Goal: Information Seeking & Learning: Compare options

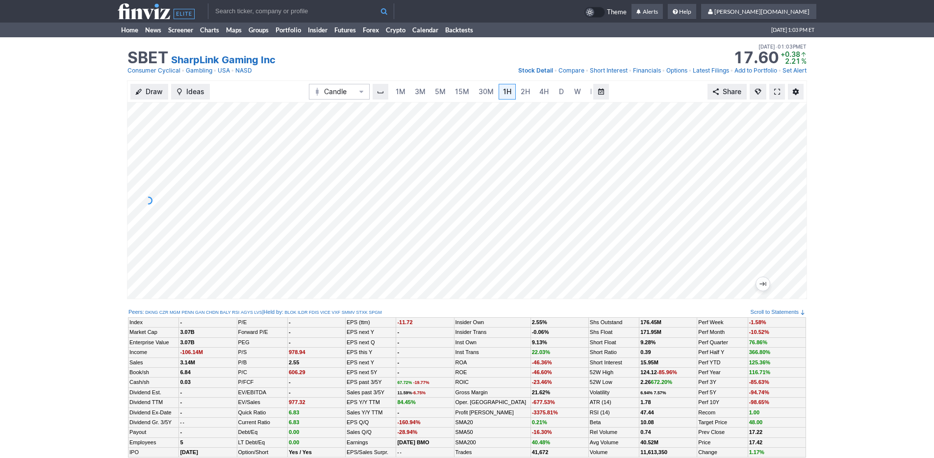
scroll to position [0, 10]
click at [410, 92] on span "3M" at bounding box center [410, 91] width 11 height 8
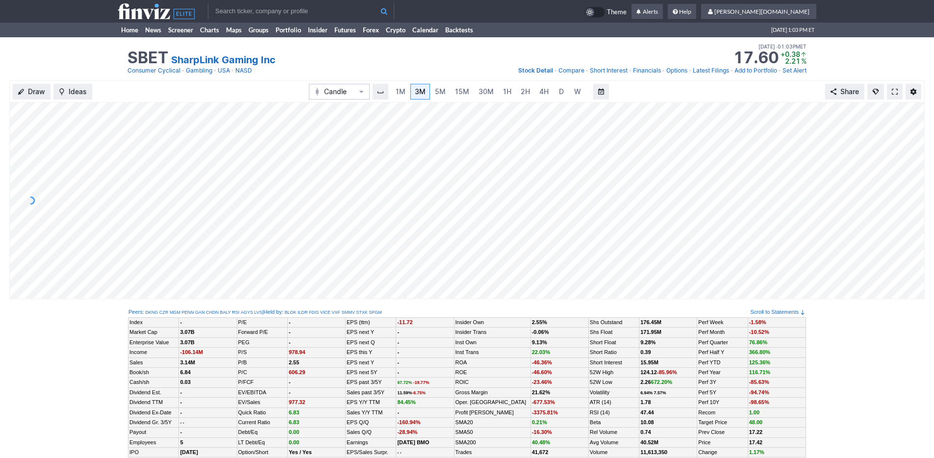
click at [448, 96] on div "1M 3M 5M 15M 30M 1H 2H 4H D W M" at bounding box center [490, 92] width 201 height 18
click at [462, 92] on span "15M" at bounding box center [462, 91] width 14 height 8
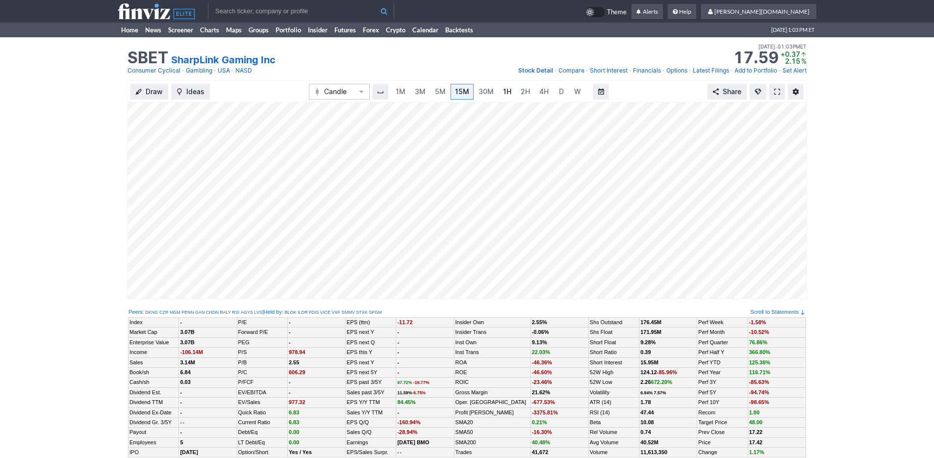
click at [498, 93] on link "1H" at bounding box center [506, 92] width 17 height 16
click at [129, 31] on link "Home" at bounding box center [130, 30] width 24 height 15
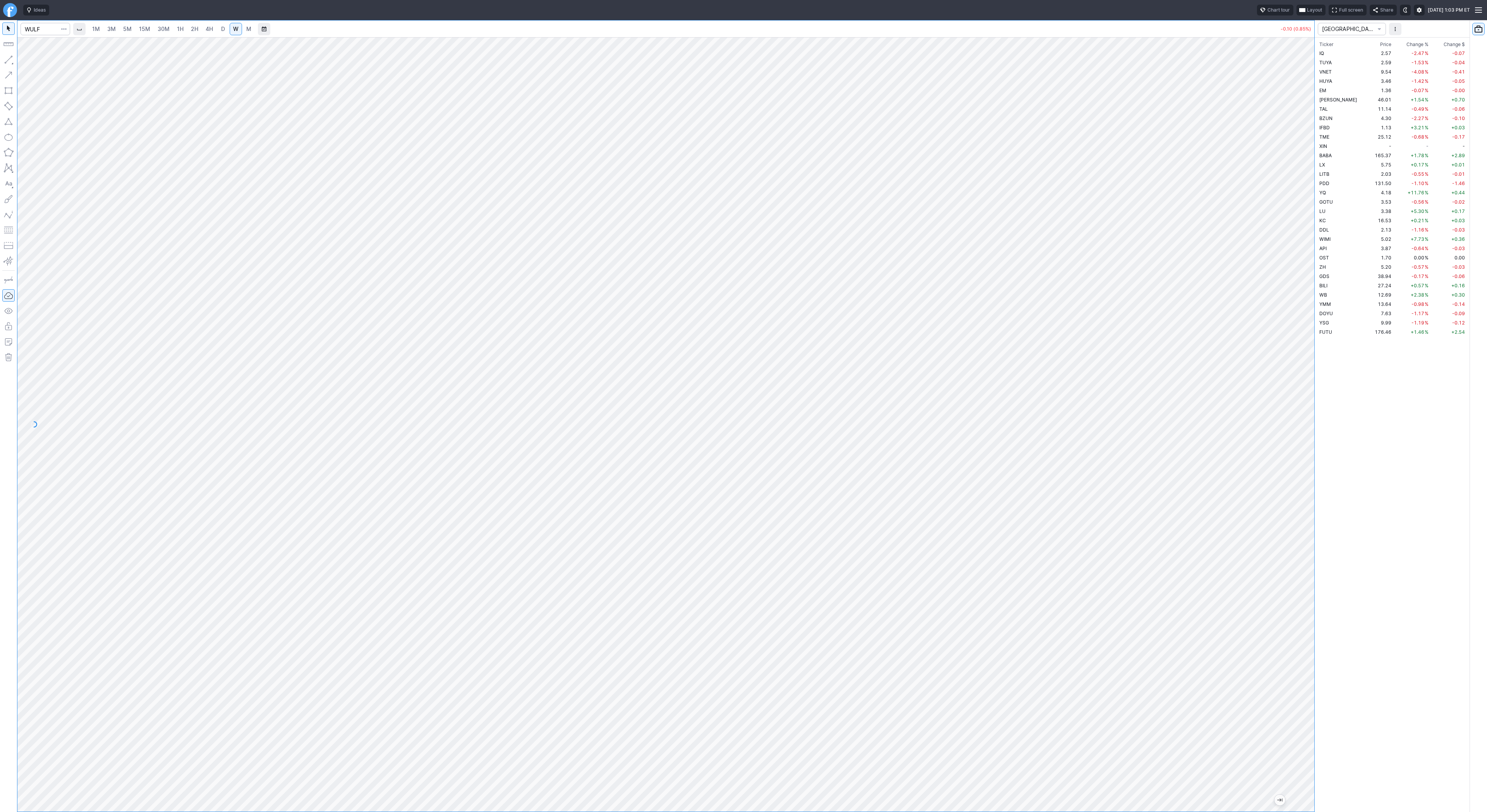
click at [119, 32] on link "5M" at bounding box center [127, 29] width 16 height 13
click at [47, 28] on input "Search" at bounding box center [45, 29] width 50 height 13
type input "coin"
click at [47, 31] on input "Search" at bounding box center [45, 29] width 50 height 13
type input "bmnr"
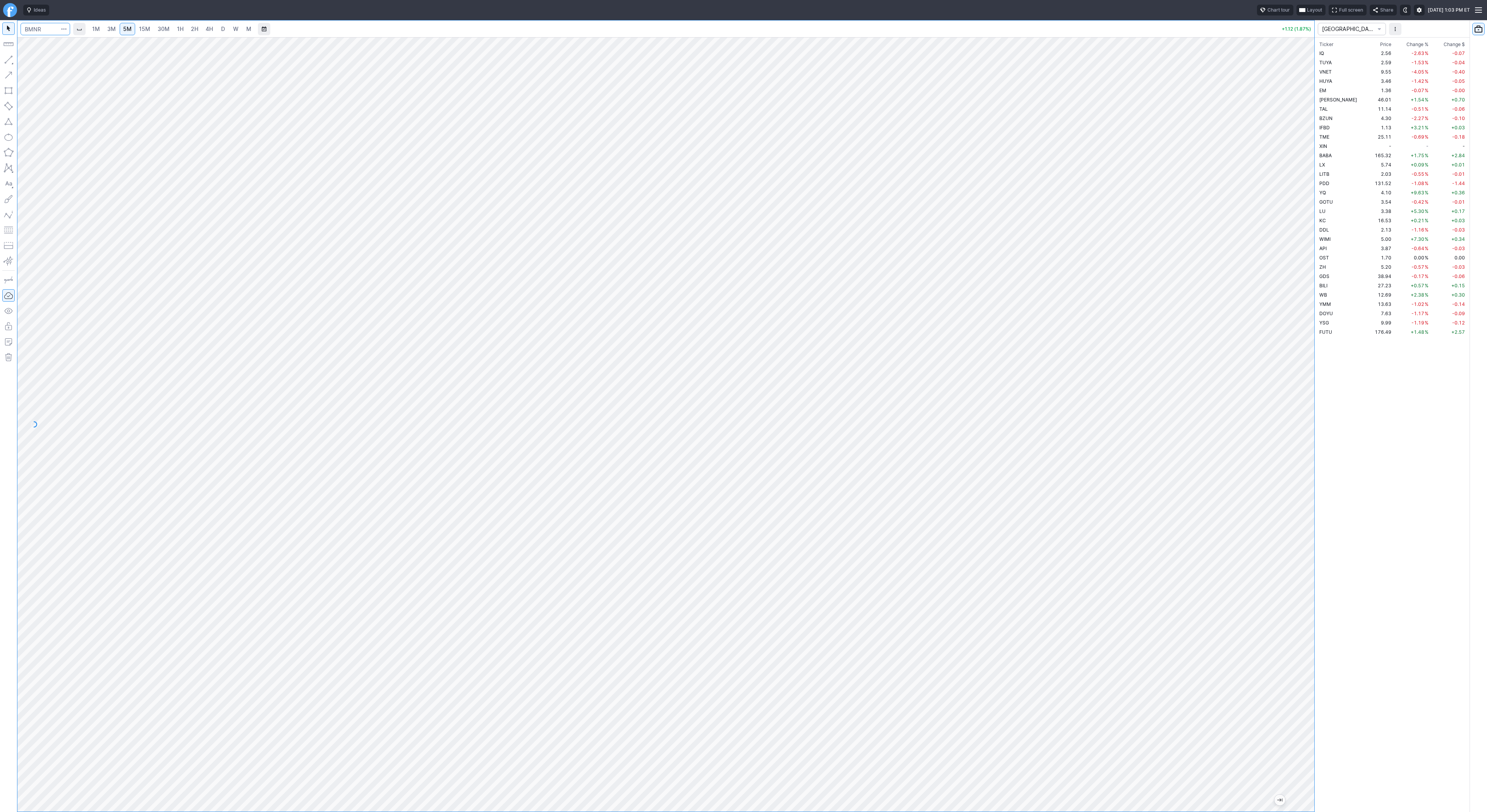
click at [44, 25] on input "Search" at bounding box center [45, 29] width 50 height 13
type input "qs"
click at [40, 28] on input "Search" at bounding box center [45, 29] width 50 height 13
type input "biti"
click at [198, 28] on link "2H" at bounding box center [194, 29] width 14 height 13
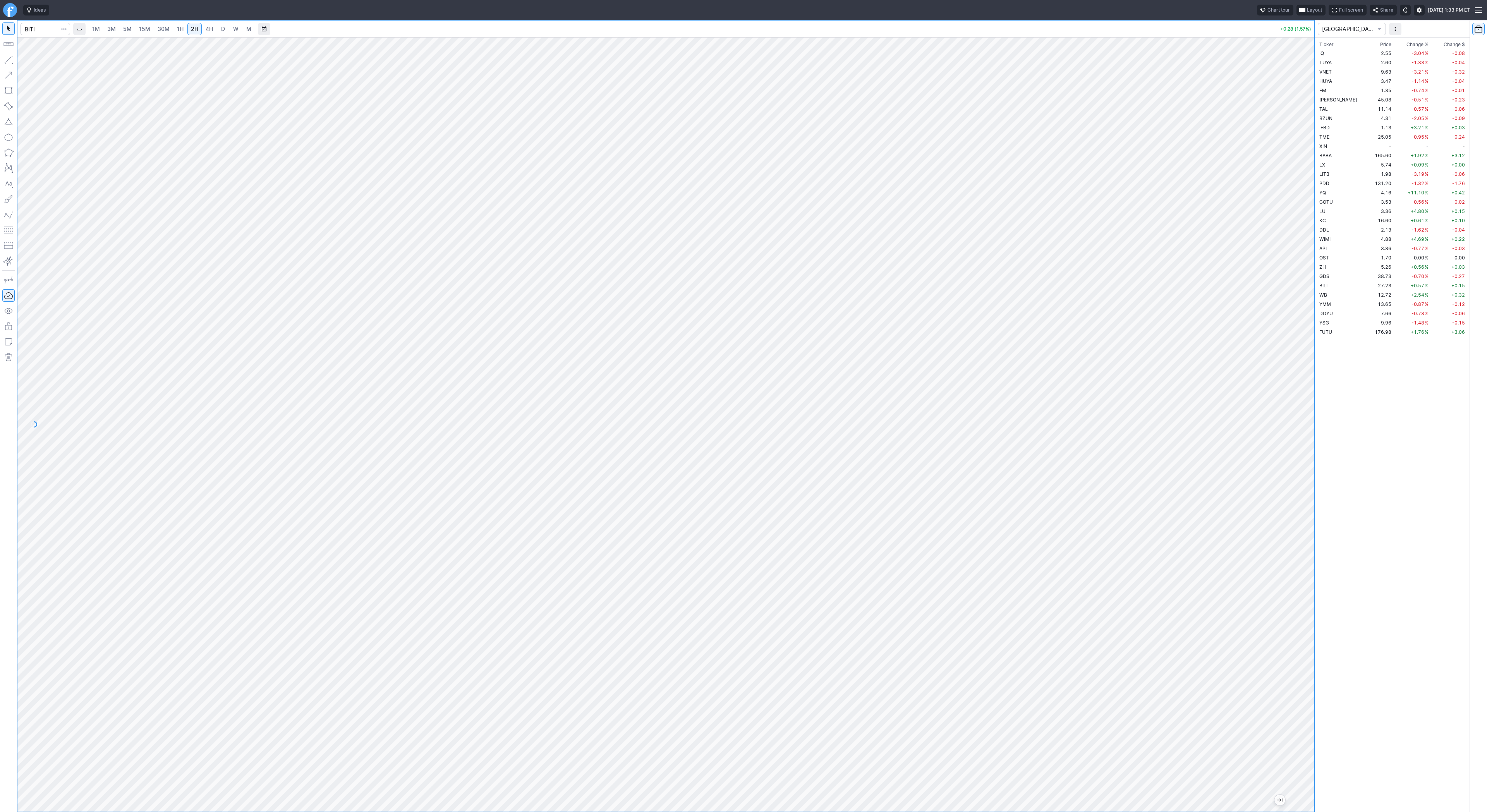
click at [114, 30] on span "3M" at bounding box center [111, 28] width 9 height 6
click at [32, 30] on input "Search" at bounding box center [45, 29] width 50 height 13
type input "eth"
click at [72, 146] on span "ereum / USD" at bounding box center [73, 142] width 28 height 6
click at [212, 32] on link "4H" at bounding box center [209, 29] width 14 height 13
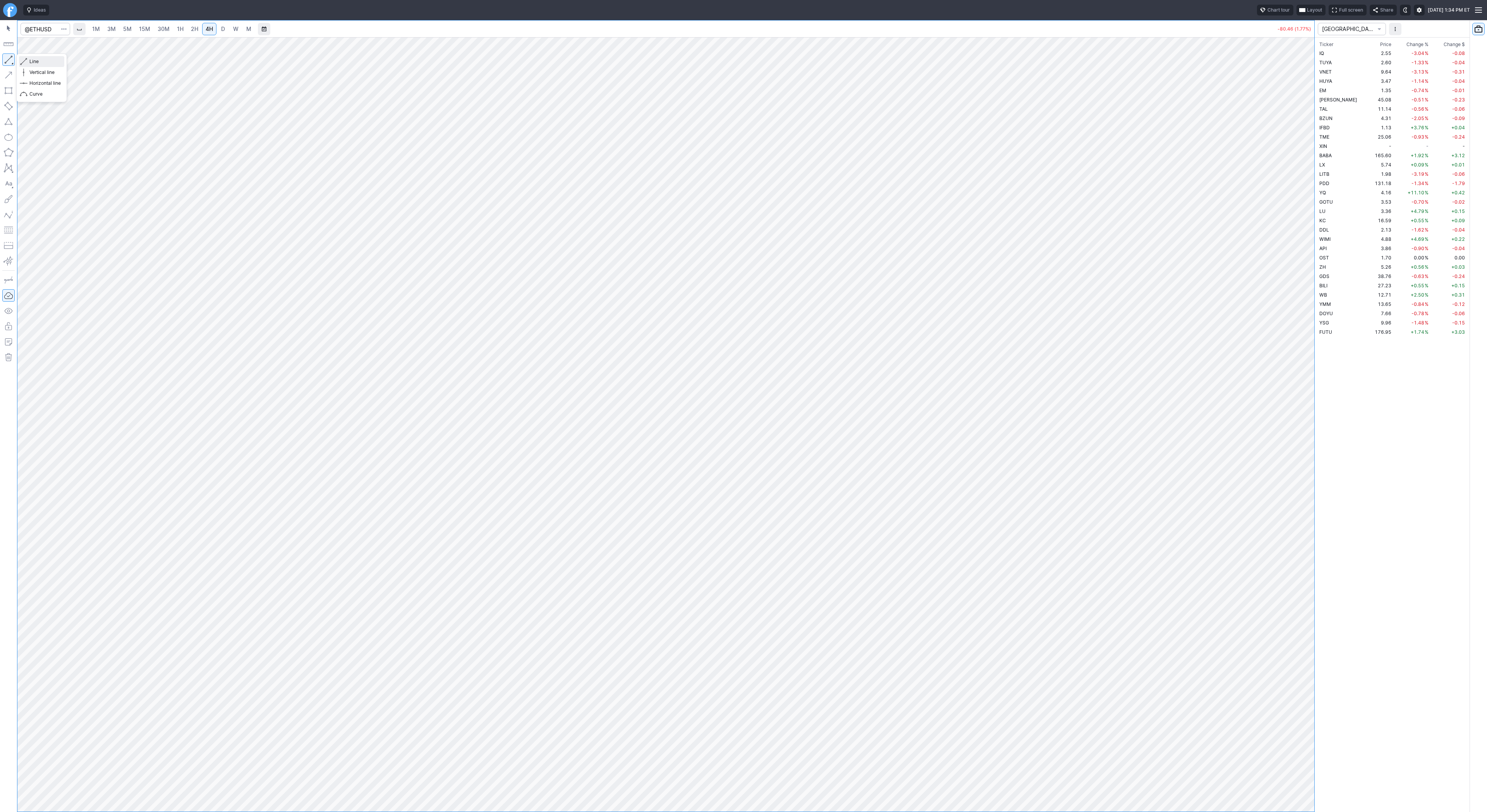
click at [38, 62] on span "Line" at bounding box center [45, 62] width 32 height 8
click at [33, 58] on span "Line" at bounding box center [45, 62] width 32 height 8
click at [28, 58] on button "Line" at bounding box center [41, 62] width 45 height 11
click at [221, 27] on span "D" at bounding box center [223, 28] width 4 height 6
click at [10, 58] on button "button" at bounding box center [9, 60] width 13 height 13
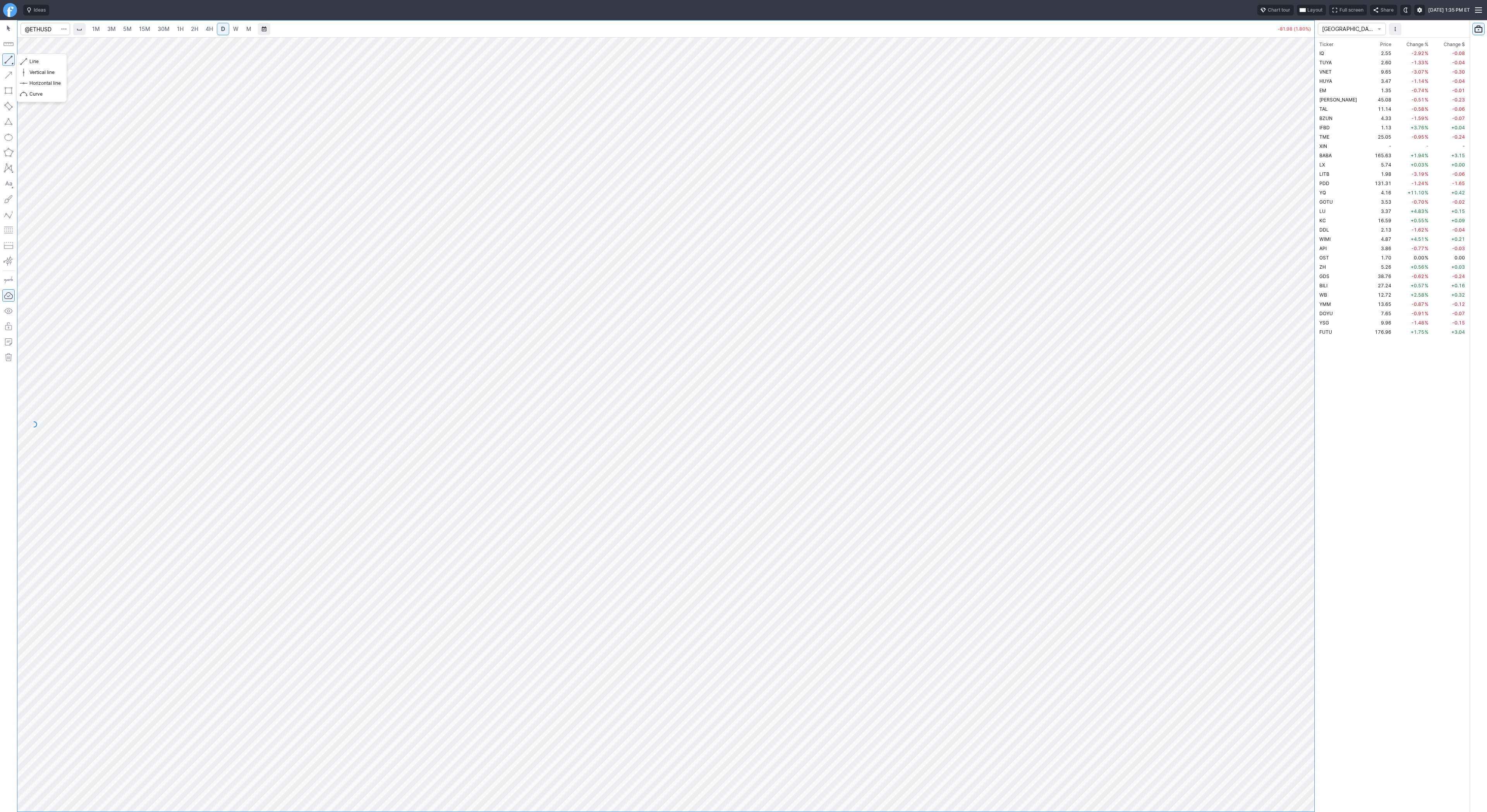
click at [4, 58] on button "button" at bounding box center [9, 60] width 13 height 13
click at [34, 60] on span "Line" at bounding box center [45, 62] width 32 height 8
click at [205, 29] on span "4H" at bounding box center [209, 28] width 7 height 6
click at [7, 58] on button "button" at bounding box center [9, 60] width 13 height 13
click at [6, 58] on button "button" at bounding box center [9, 60] width 13 height 13
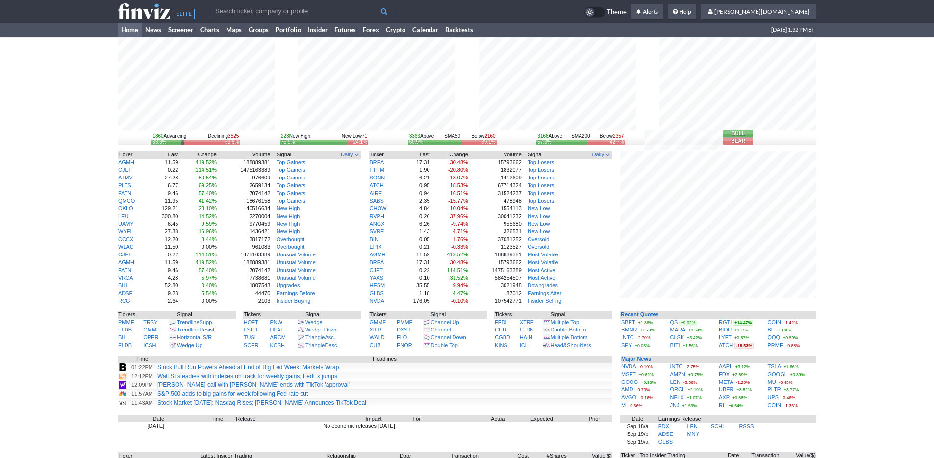
click at [835, 362] on div "1860 Advancing Declining 3525 33.6% 63.6% 223 New High New Low 71 75.9% 24.1% 3…" at bounding box center [467, 305] width 934 height 537
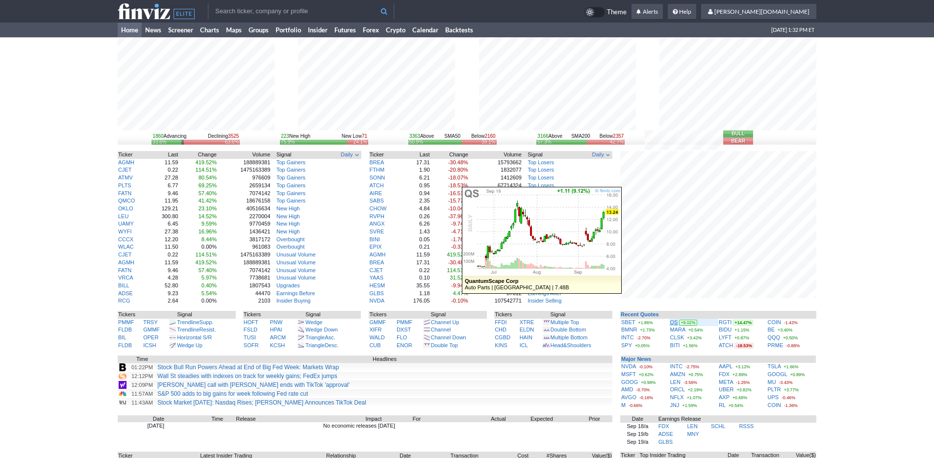
click at [672, 321] on link "QS" at bounding box center [674, 322] width 8 height 6
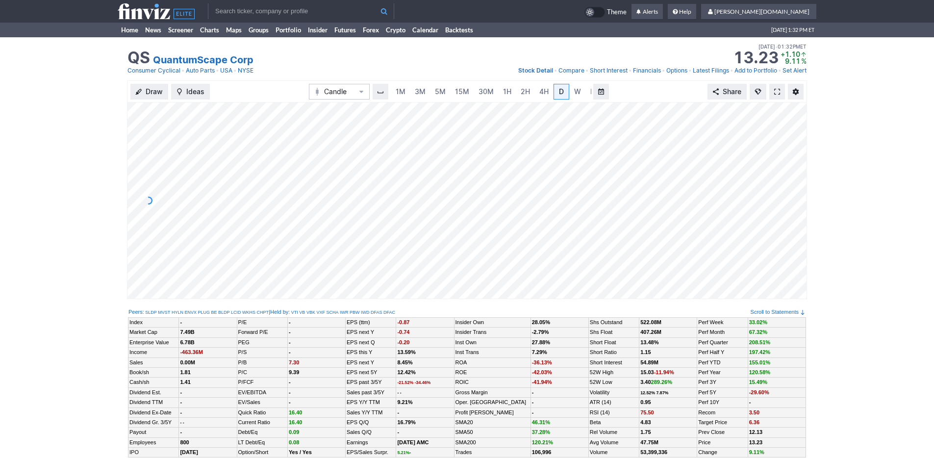
scroll to position [0, 10]
click at [431, 94] on span "5M" at bounding box center [430, 91] width 11 height 8
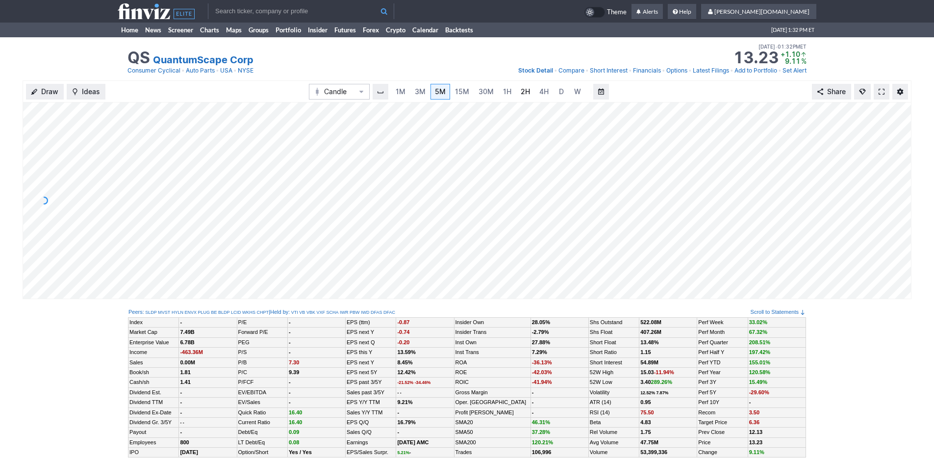
click at [532, 95] on link "2H" at bounding box center [525, 92] width 18 height 16
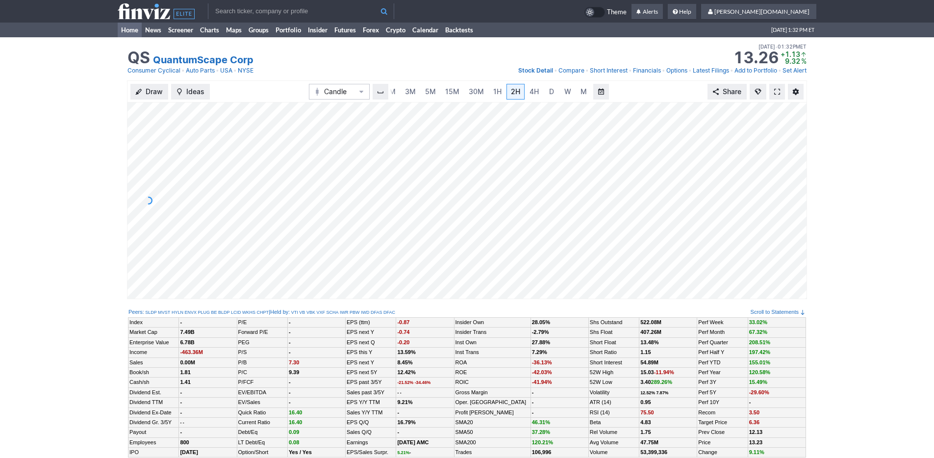
click at [134, 30] on link "Home" at bounding box center [130, 30] width 24 height 15
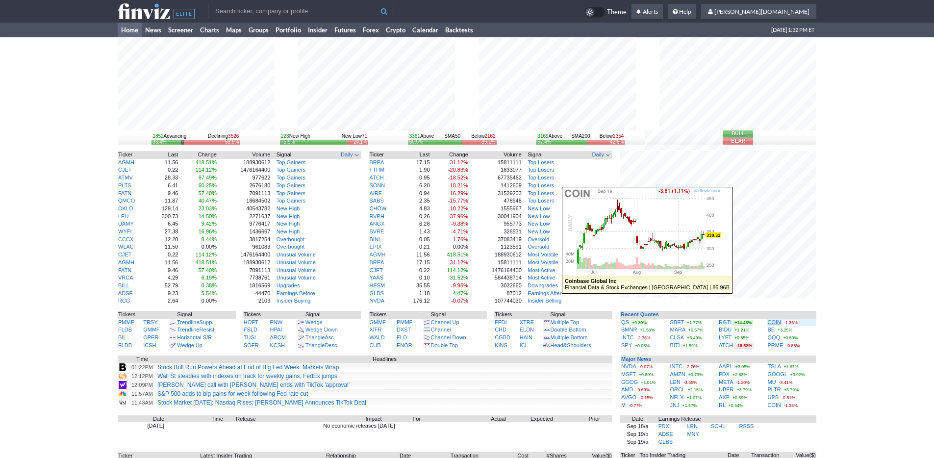
click at [772, 321] on link "COIN" at bounding box center [774, 322] width 14 height 6
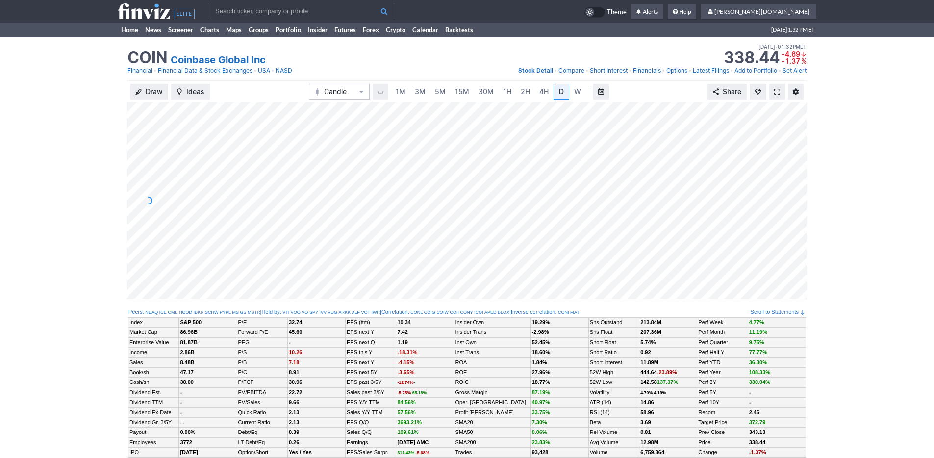
scroll to position [0, 10]
click at [410, 92] on span "3M" at bounding box center [410, 91] width 11 height 8
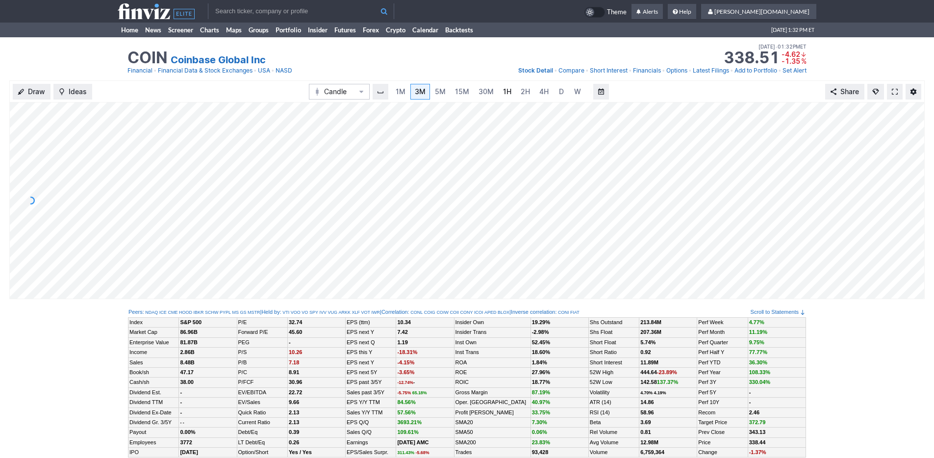
click at [503, 92] on span "1H" at bounding box center [507, 91] width 8 height 8
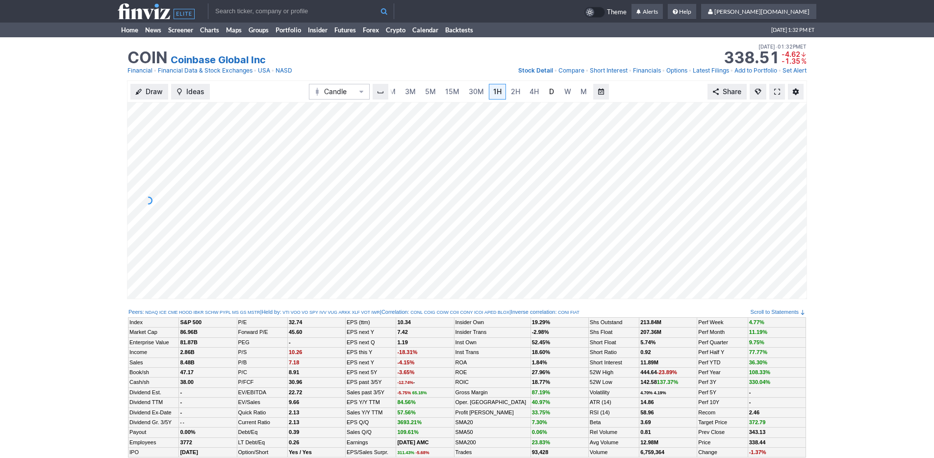
click at [555, 92] on link "D" at bounding box center [551, 92] width 16 height 16
click at [131, 33] on link "Home" at bounding box center [130, 30] width 24 height 15
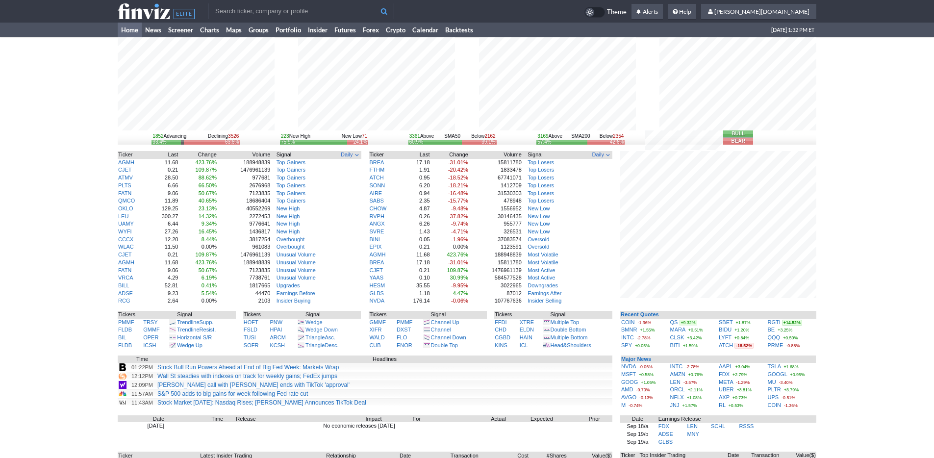
click at [242, 15] on input "text" at bounding box center [301, 11] width 186 height 16
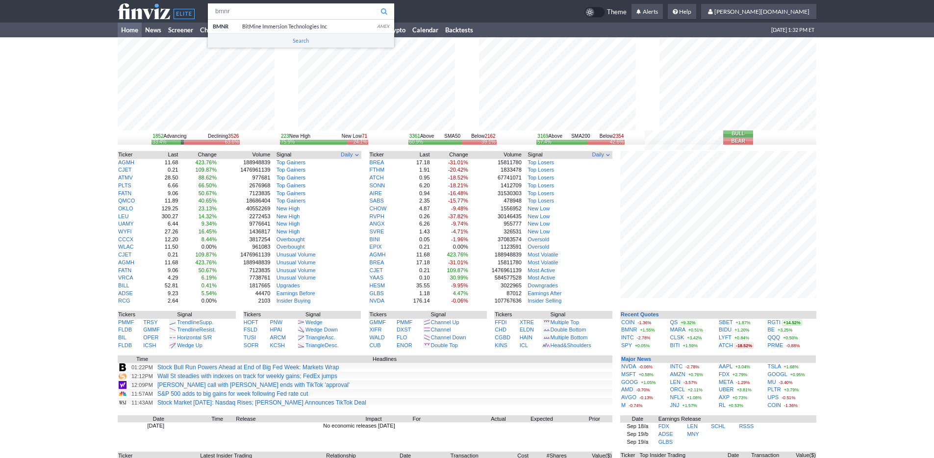
type input "bmnr"
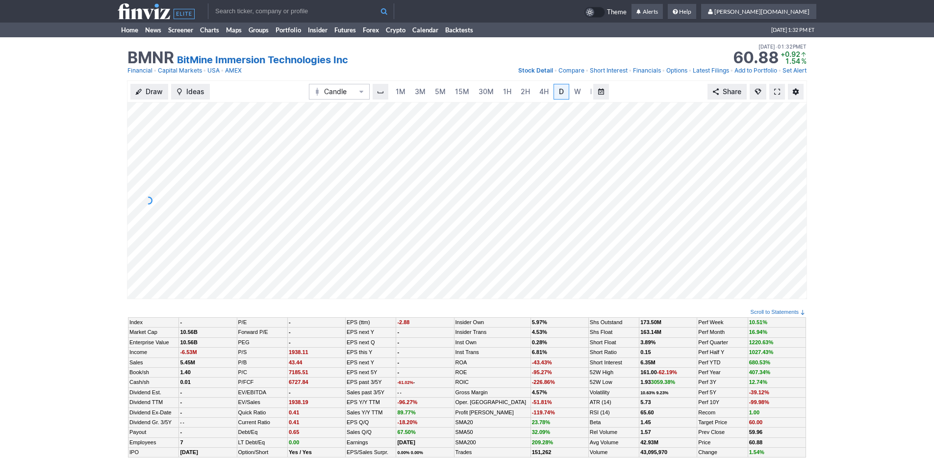
scroll to position [0, 10]
click at [407, 88] on span "3M" at bounding box center [410, 91] width 11 height 8
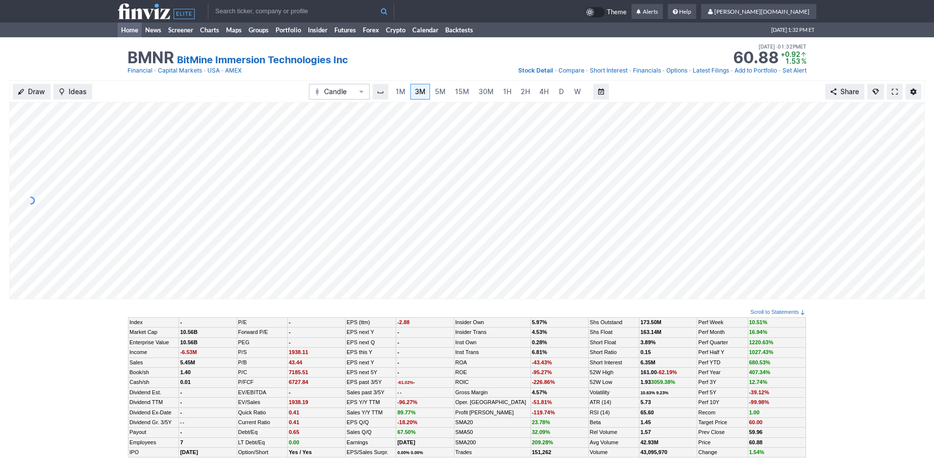
click at [131, 29] on link "Home" at bounding box center [130, 30] width 24 height 15
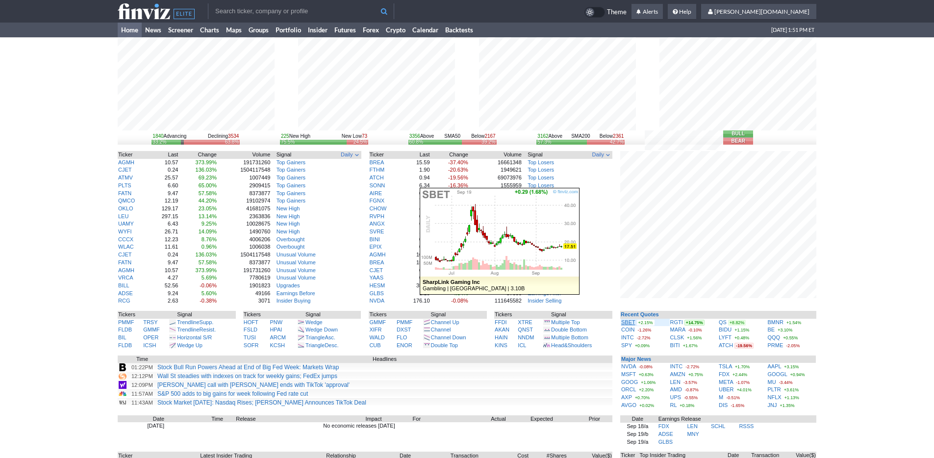
click at [630, 322] on link "SBET" at bounding box center [628, 322] width 14 height 6
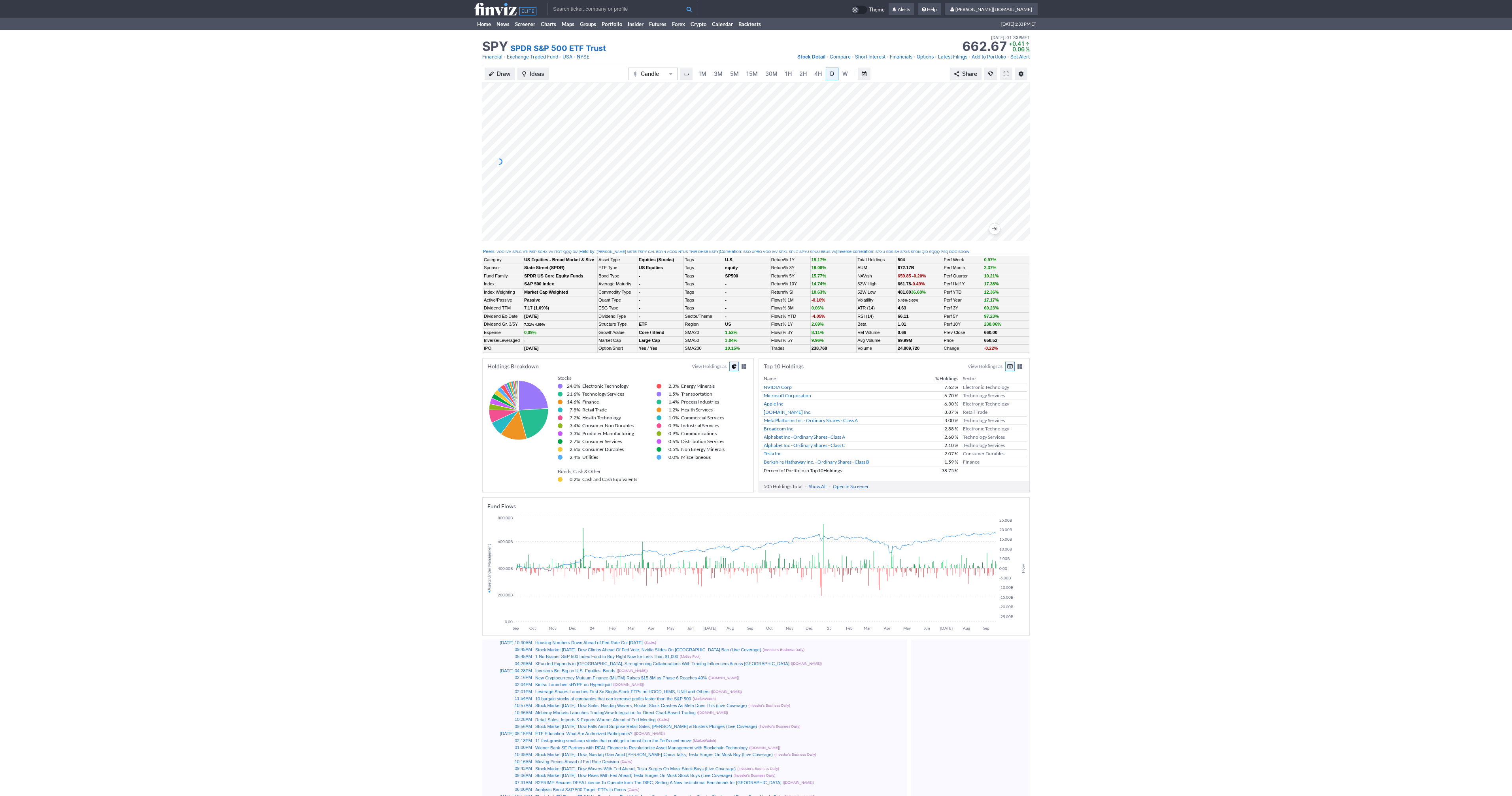
scroll to position [0, 8]
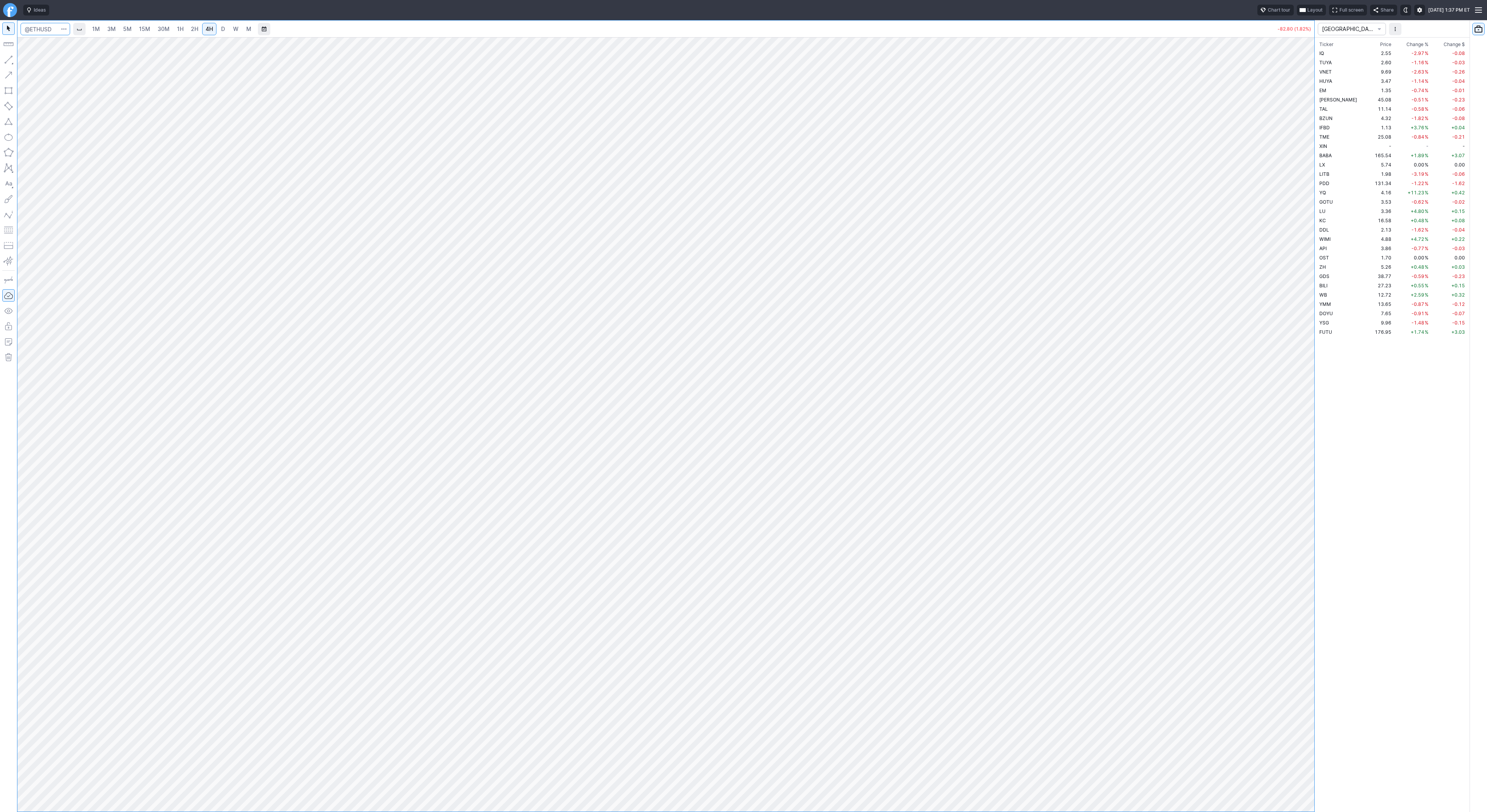
click at [54, 32] on input "Search" at bounding box center [45, 29] width 50 height 13
type input "@btc"
click at [72, 47] on span "Bitcoin / USD" at bounding box center [73, 45] width 29 height 6
click at [221, 31] on span "D" at bounding box center [223, 28] width 4 height 6
click at [231, 27] on link "W" at bounding box center [236, 29] width 13 height 13
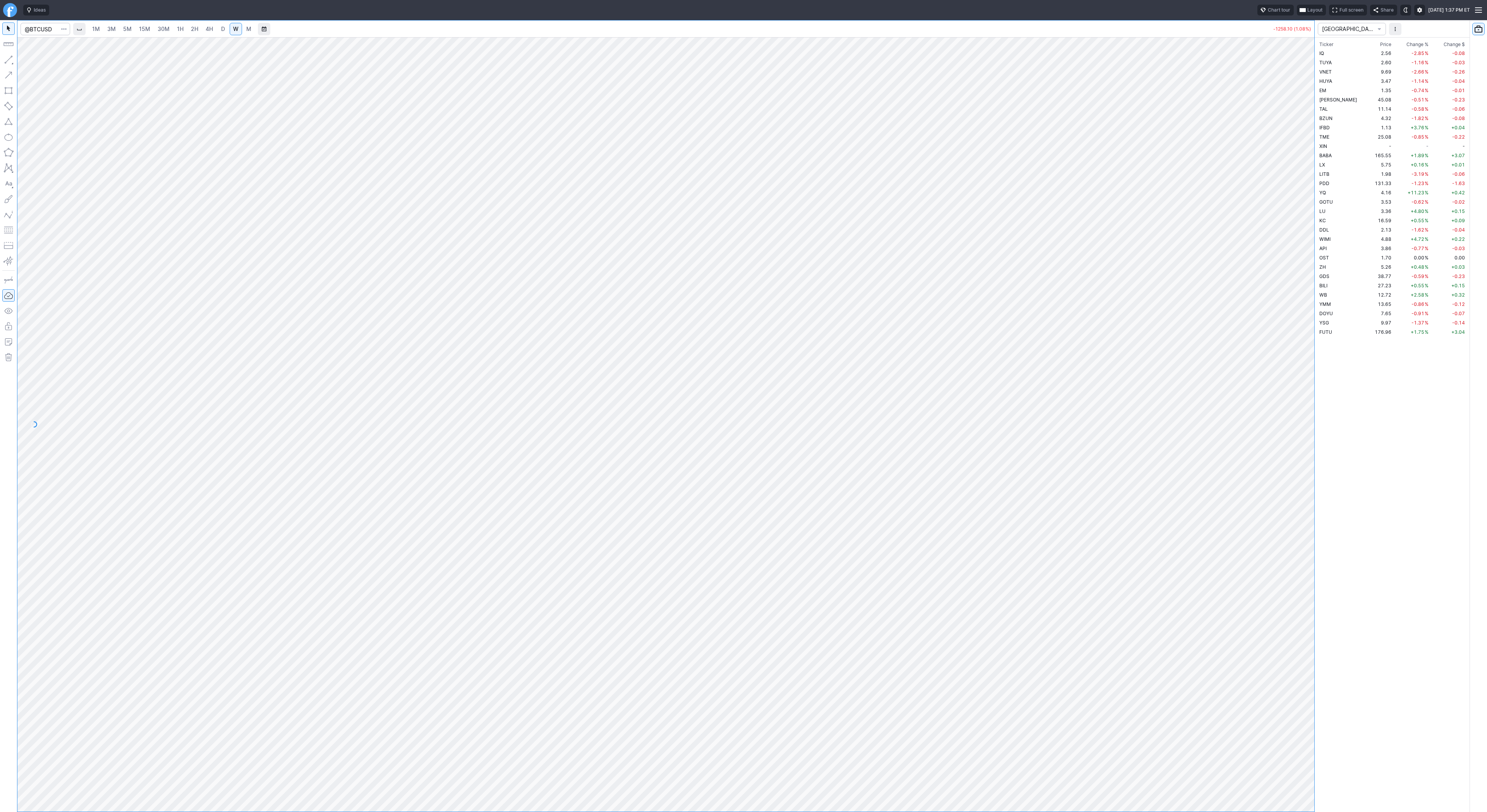
click at [234, 30] on span "W" at bounding box center [235, 28] width 6 height 6
click at [221, 29] on span "D" at bounding box center [223, 28] width 4 height 6
click at [31, 60] on span "Line" at bounding box center [45, 62] width 32 height 8
click at [37, 59] on span "Line" at bounding box center [45, 62] width 32 height 8
drag, startPoint x: 1303, startPoint y: 268, endPoint x: 1299, endPoint y: 255, distance: 13.6
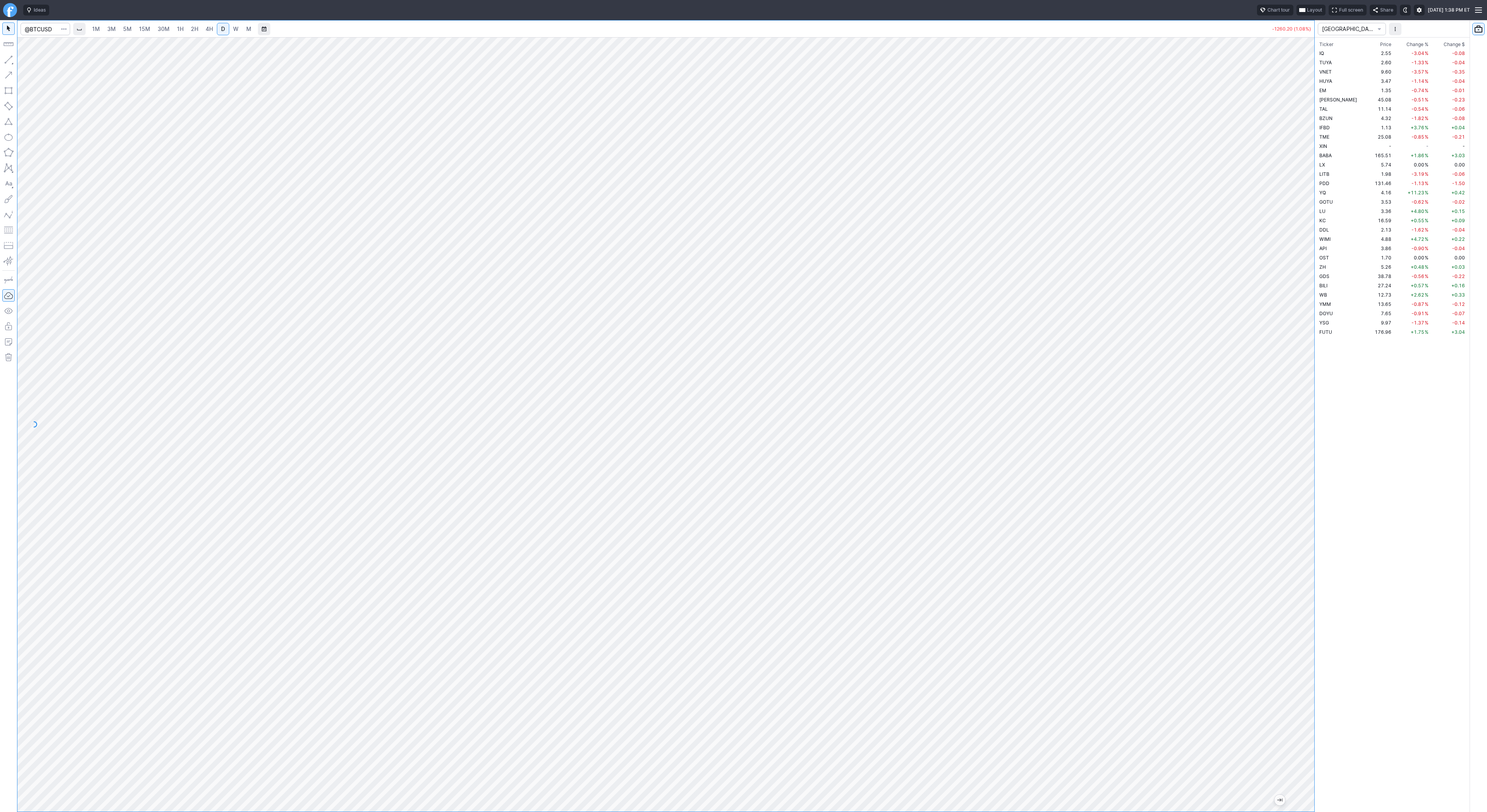
click at [1303, 263] on div at bounding box center [1306, 423] width 17 height 755
click at [24, 61] on span "button" at bounding box center [24, 62] width 5 height 11
click at [36, 58] on span "Line" at bounding box center [45, 62] width 32 height 8
click at [205, 32] on span "4H" at bounding box center [209, 29] width 7 height 8
click at [221, 30] on span "D" at bounding box center [223, 28] width 4 height 6
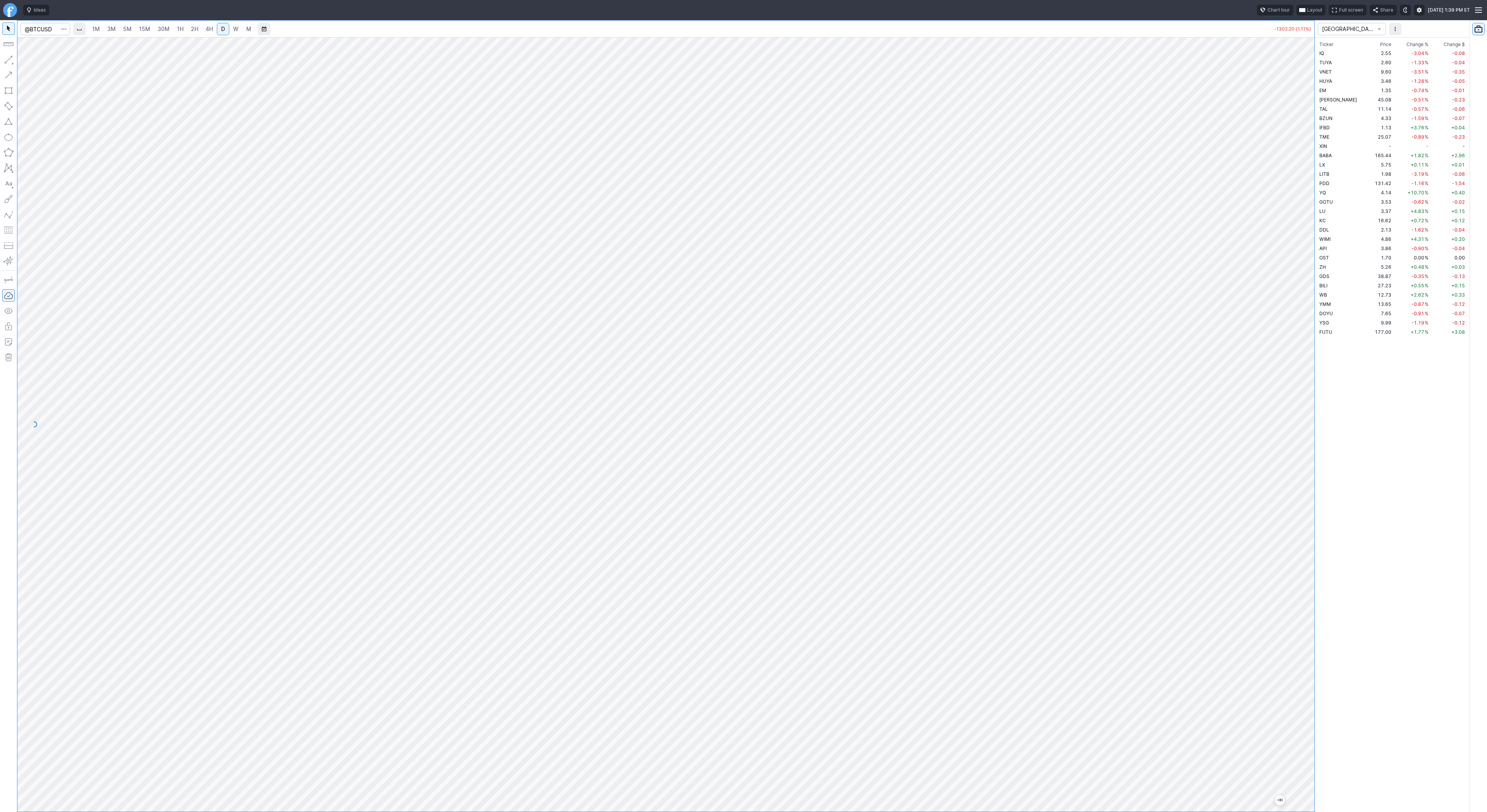
click at [1288, 370] on div at bounding box center [665, 424] width 1297 height 774
click at [44, 28] on input "Search" at bounding box center [45, 29] width 50 height 13
type input "eth"
click at [94, 148] on button "@ ETH USD Eth ereum / USD Crypto" at bounding box center [105, 143] width 164 height 11
click at [231, 27] on link "W" at bounding box center [236, 29] width 13 height 13
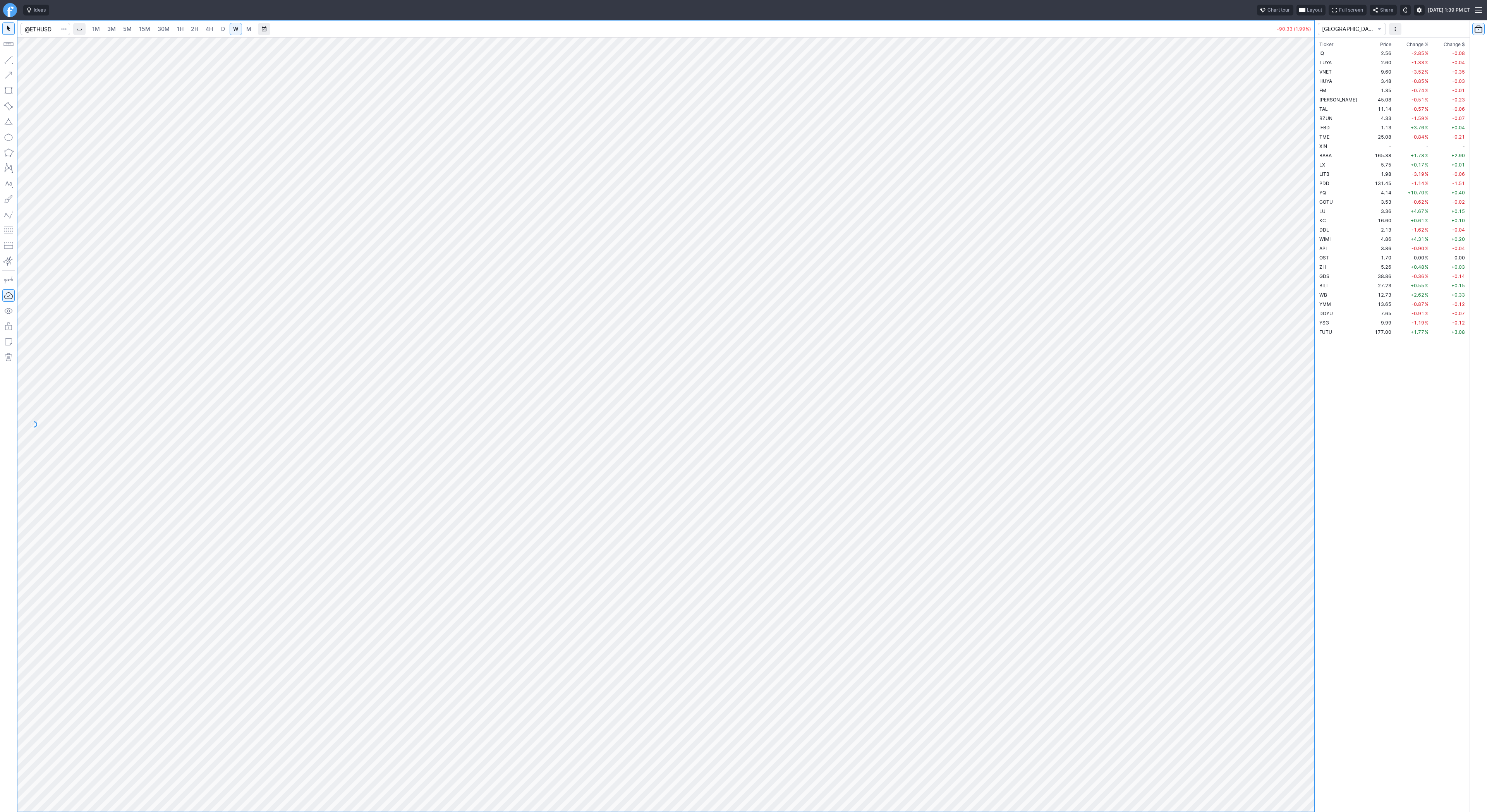
click at [224, 28] on span "D" at bounding box center [223, 28] width 4 height 6
click at [203, 29] on link "4H" at bounding box center [209, 29] width 14 height 13
click at [34, 64] on span "Line" at bounding box center [45, 62] width 32 height 8
drag, startPoint x: 12, startPoint y: 58, endPoint x: 45, endPoint y: 64, distance: 33.5
click at [12, 58] on button "button" at bounding box center [9, 60] width 13 height 13
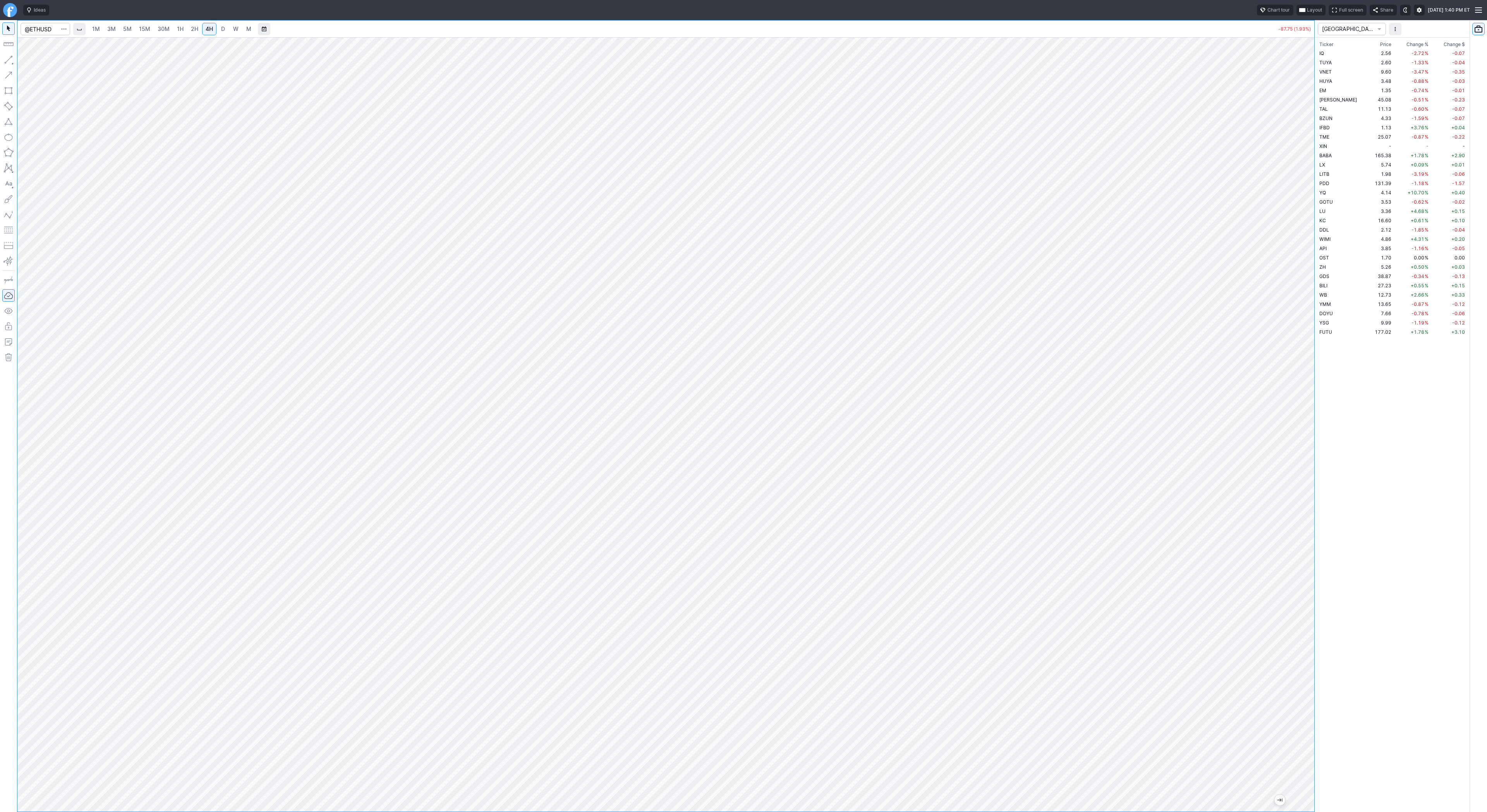
click at [144, 28] on span "15M" at bounding box center [145, 28] width 11 height 6
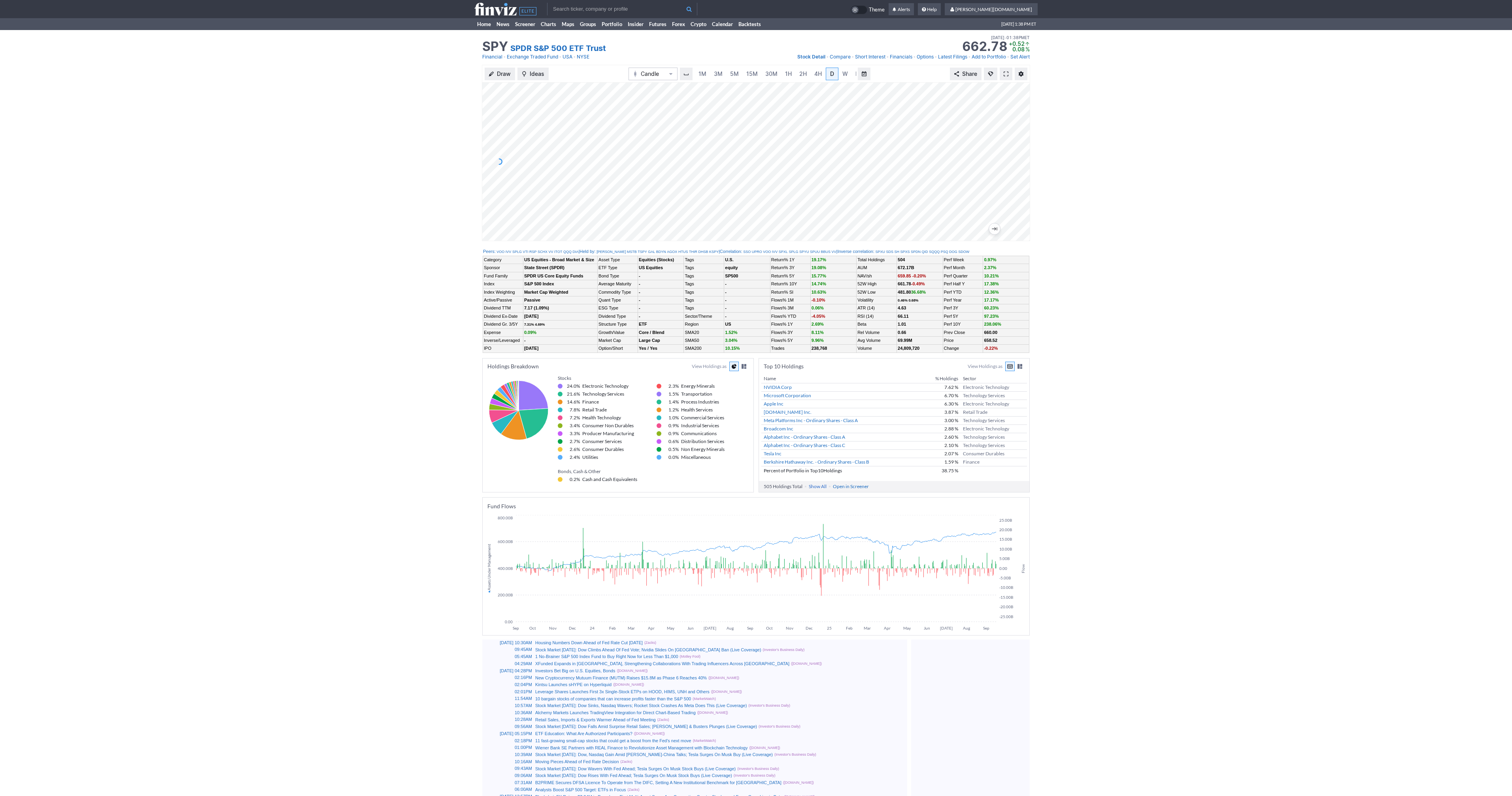
scroll to position [0, 8]
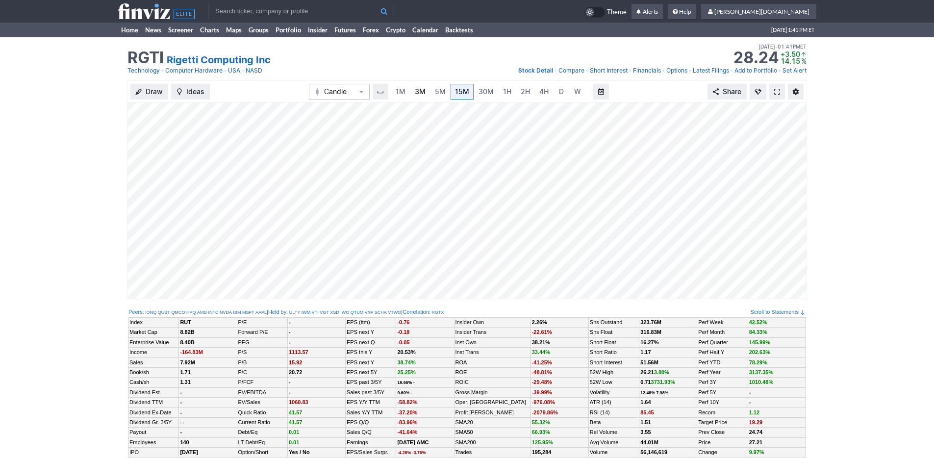
click at [417, 91] on span "3M" at bounding box center [420, 91] width 11 height 8
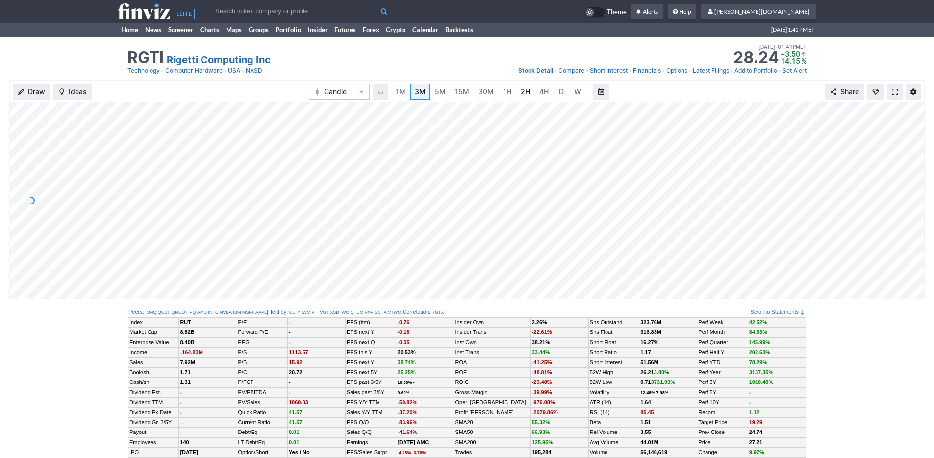
click at [516, 96] on link "2H" at bounding box center [525, 92] width 18 height 16
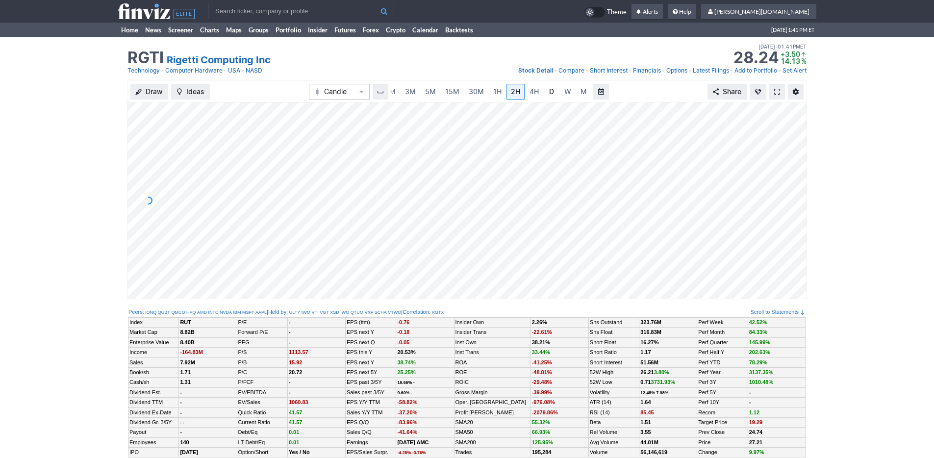
click at [553, 95] on link "D" at bounding box center [551, 92] width 16 height 16
click at [134, 30] on link "Home" at bounding box center [130, 30] width 24 height 15
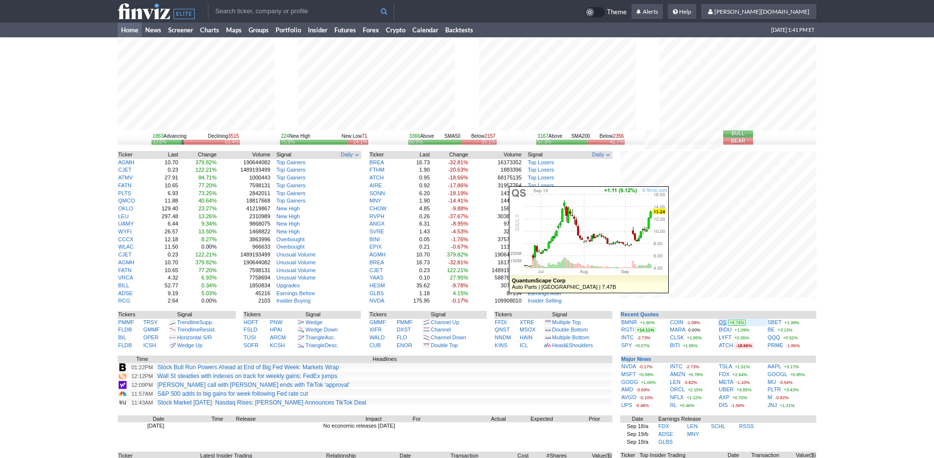
click at [719, 321] on link "QS" at bounding box center [722, 322] width 8 height 6
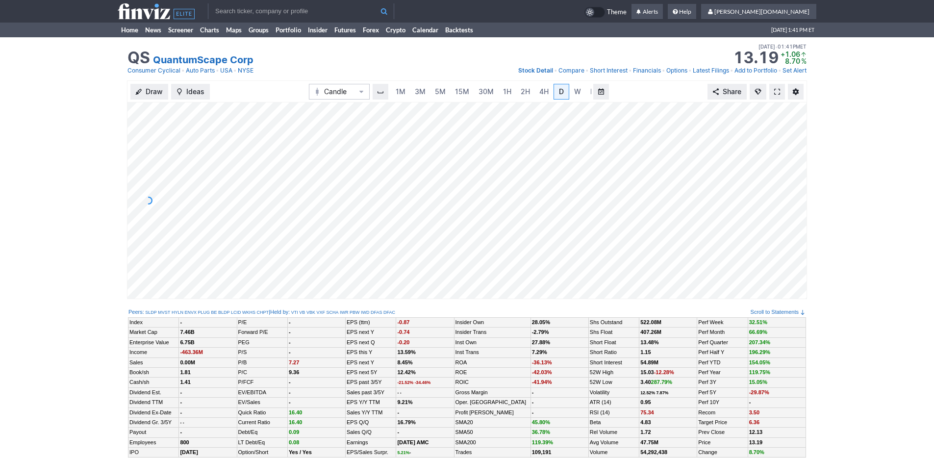
scroll to position [0, 10]
click at [413, 93] on span "3M" at bounding box center [410, 91] width 11 height 8
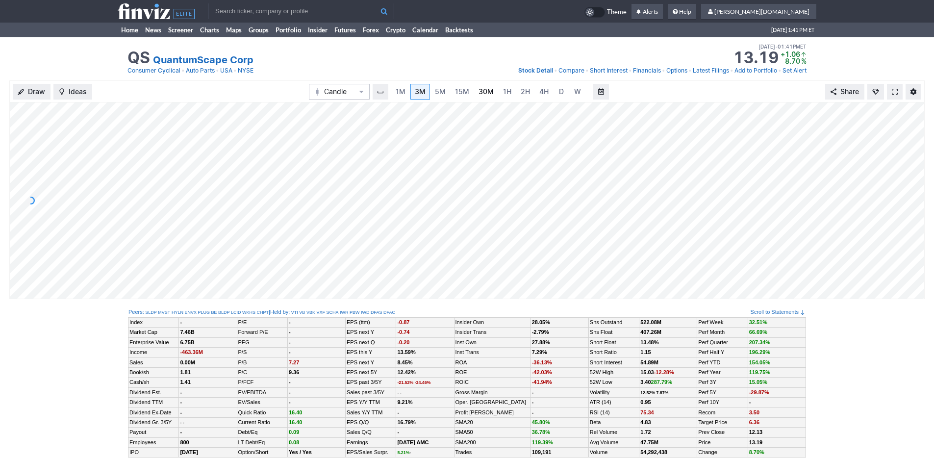
click at [478, 93] on span "30M" at bounding box center [485, 91] width 15 height 8
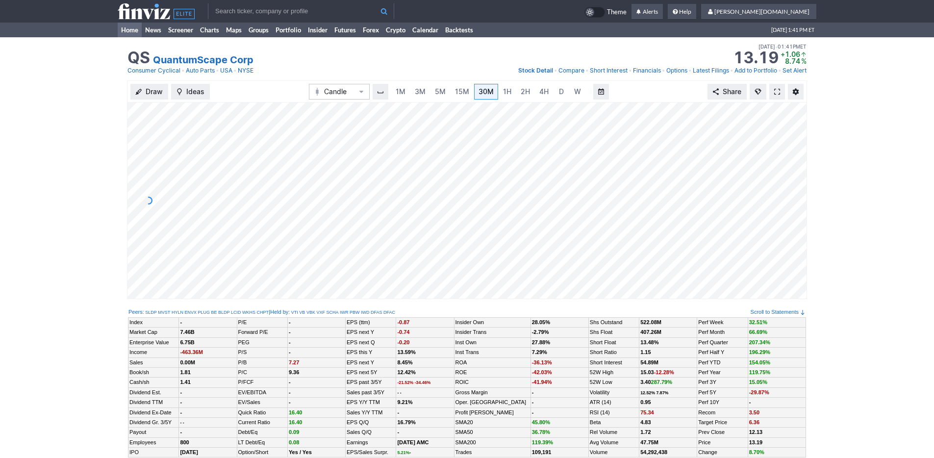
click at [133, 29] on link "Home" at bounding box center [130, 30] width 24 height 15
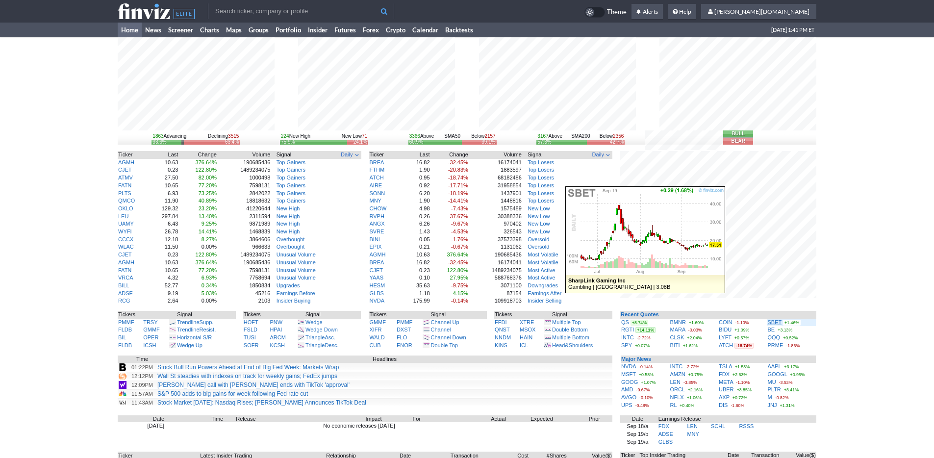
click at [775, 321] on link "SBET" at bounding box center [774, 322] width 14 height 6
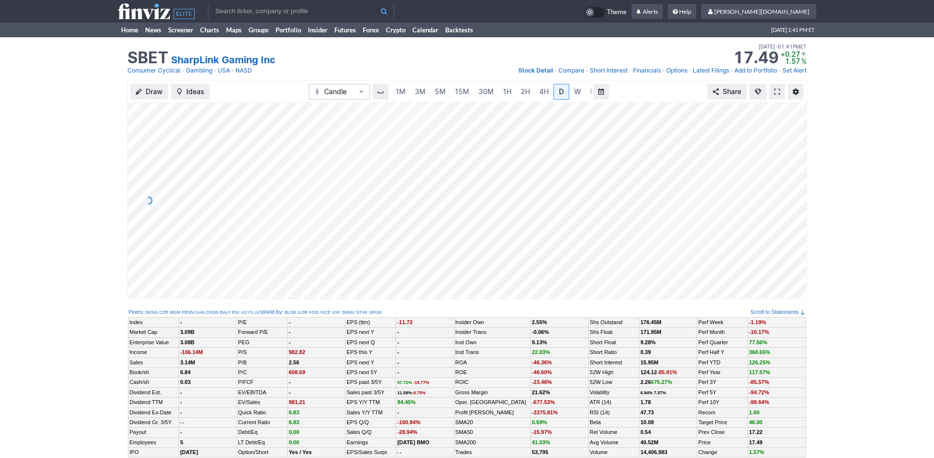
scroll to position [0, 10]
click at [415, 93] on link "3M" at bounding box center [410, 92] width 20 height 16
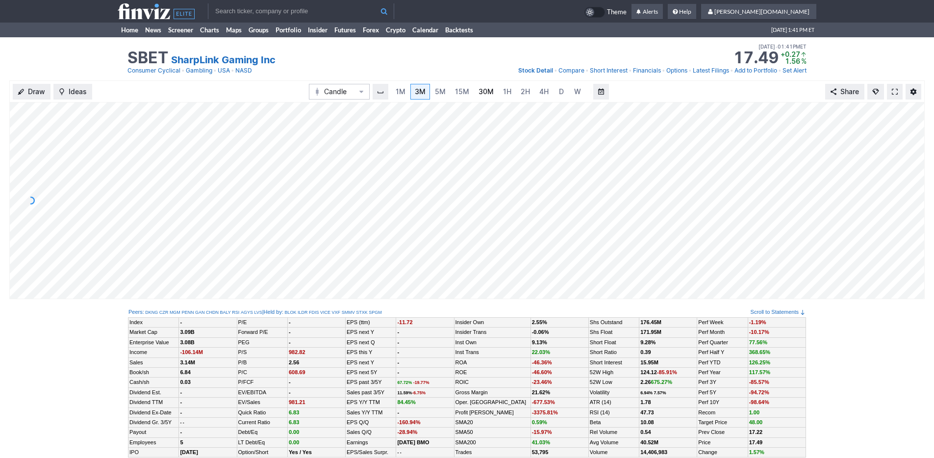
click at [494, 95] on link "30M" at bounding box center [486, 92] width 24 height 16
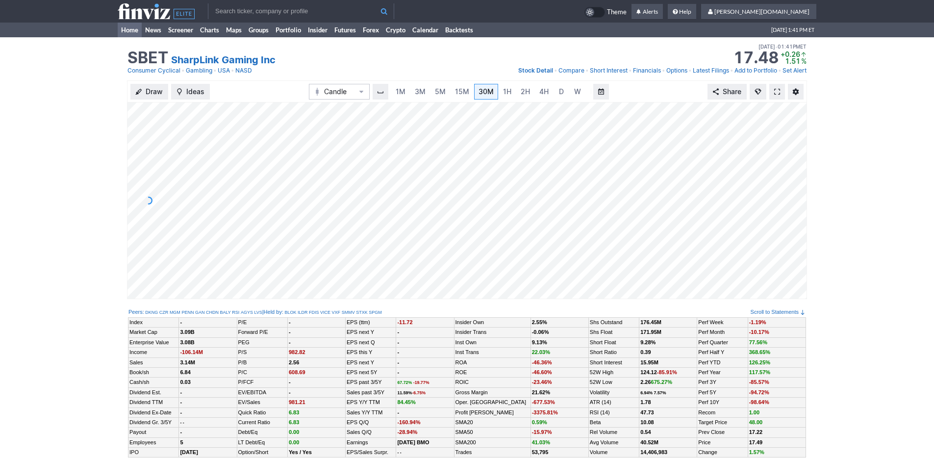
click at [128, 32] on link "Home" at bounding box center [130, 30] width 24 height 15
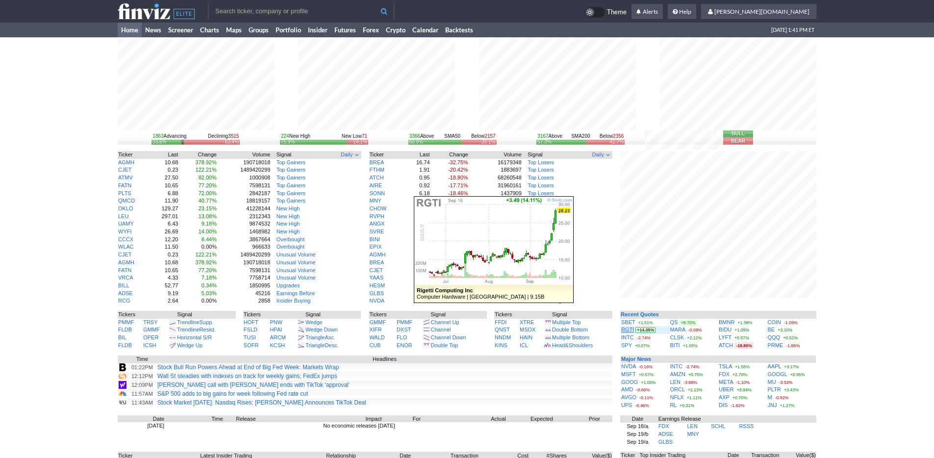
click at [624, 331] on link "RGTI" at bounding box center [627, 329] width 13 height 6
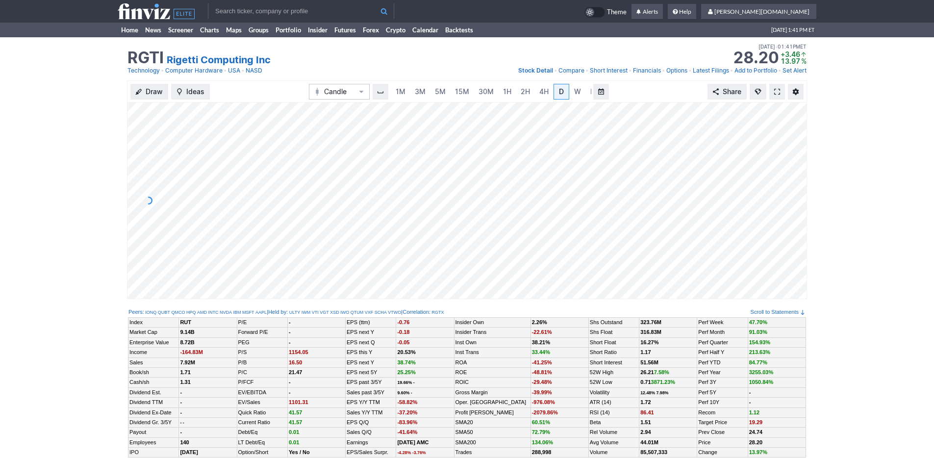
scroll to position [0, 10]
click at [133, 30] on link "Home" at bounding box center [130, 30] width 24 height 15
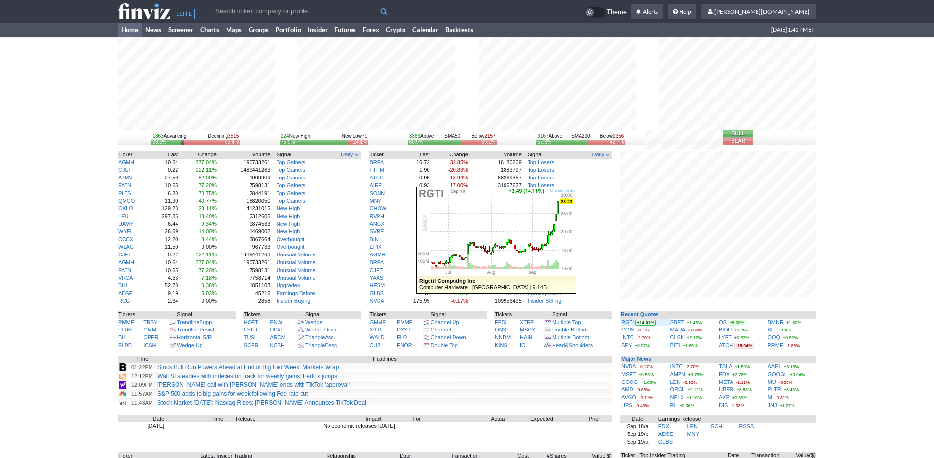
click at [627, 321] on link "RGTI" at bounding box center [627, 322] width 13 height 6
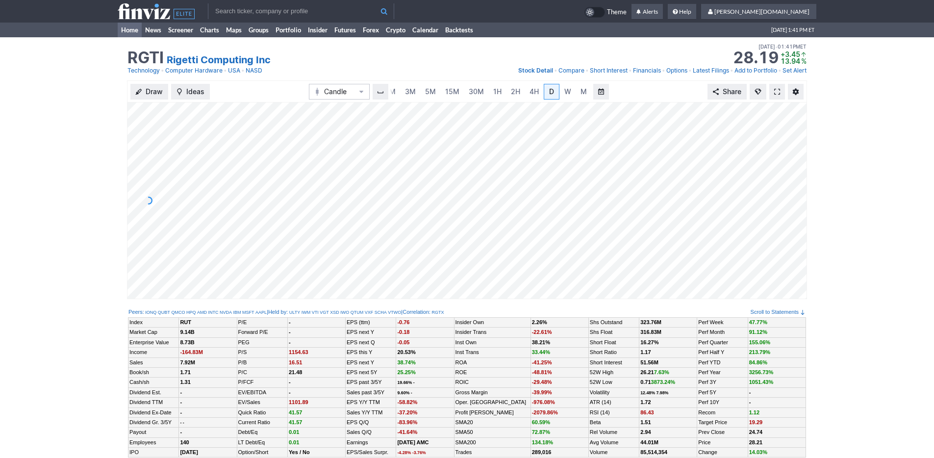
click at [121, 29] on link "Home" at bounding box center [130, 30] width 24 height 15
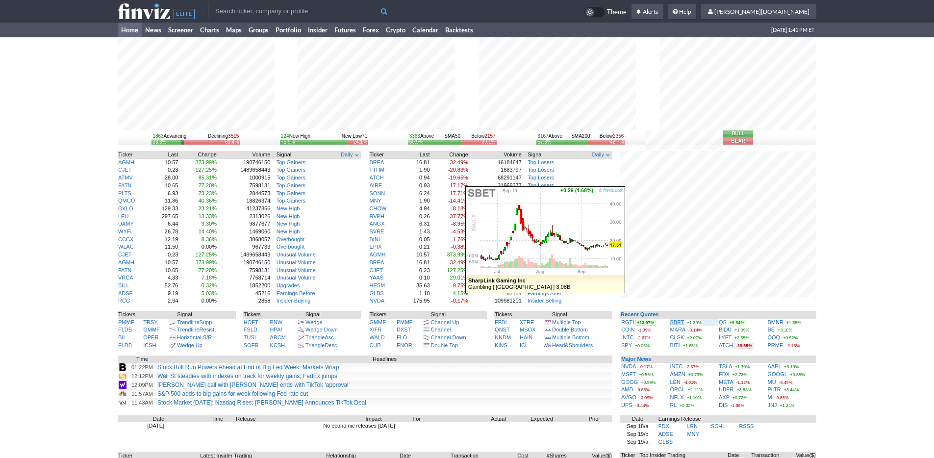
click at [675, 321] on link "SBET" at bounding box center [677, 322] width 14 height 6
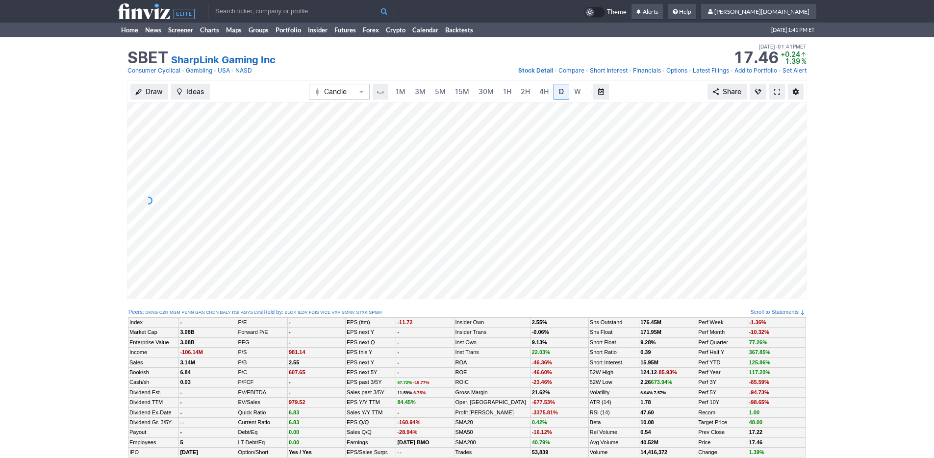
scroll to position [0, 10]
click at [411, 92] on span "3M" at bounding box center [410, 91] width 11 height 8
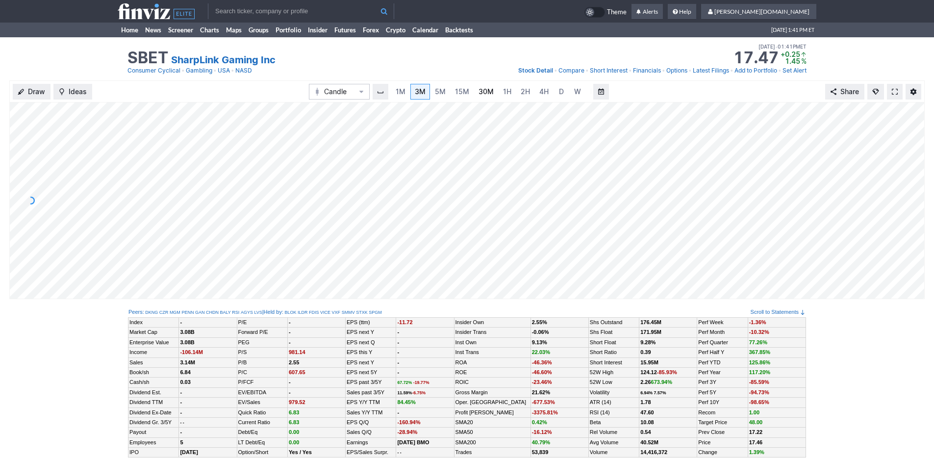
click at [484, 92] on span "30M" at bounding box center [485, 91] width 15 height 8
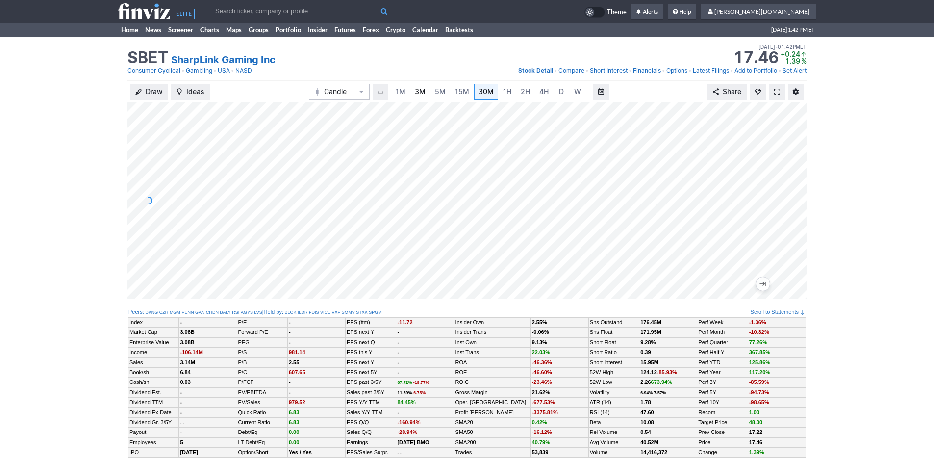
click at [425, 88] on link "3M" at bounding box center [420, 92] width 20 height 16
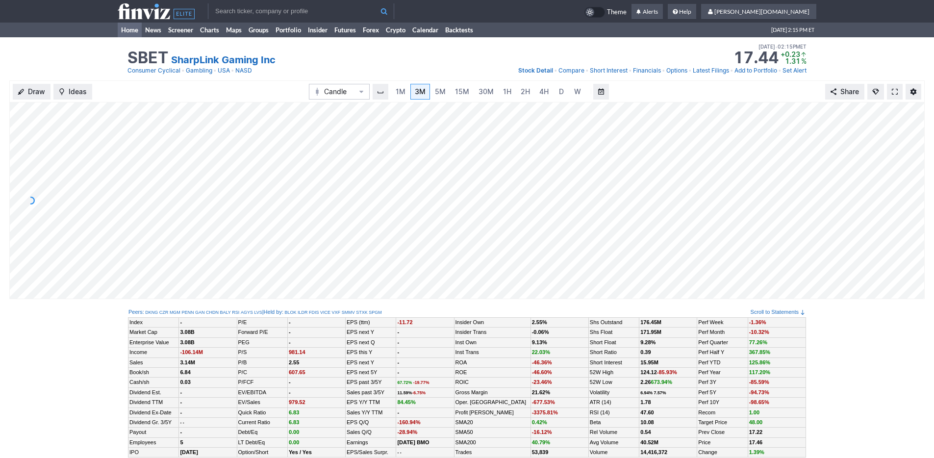
click at [123, 34] on link "Home" at bounding box center [130, 30] width 24 height 15
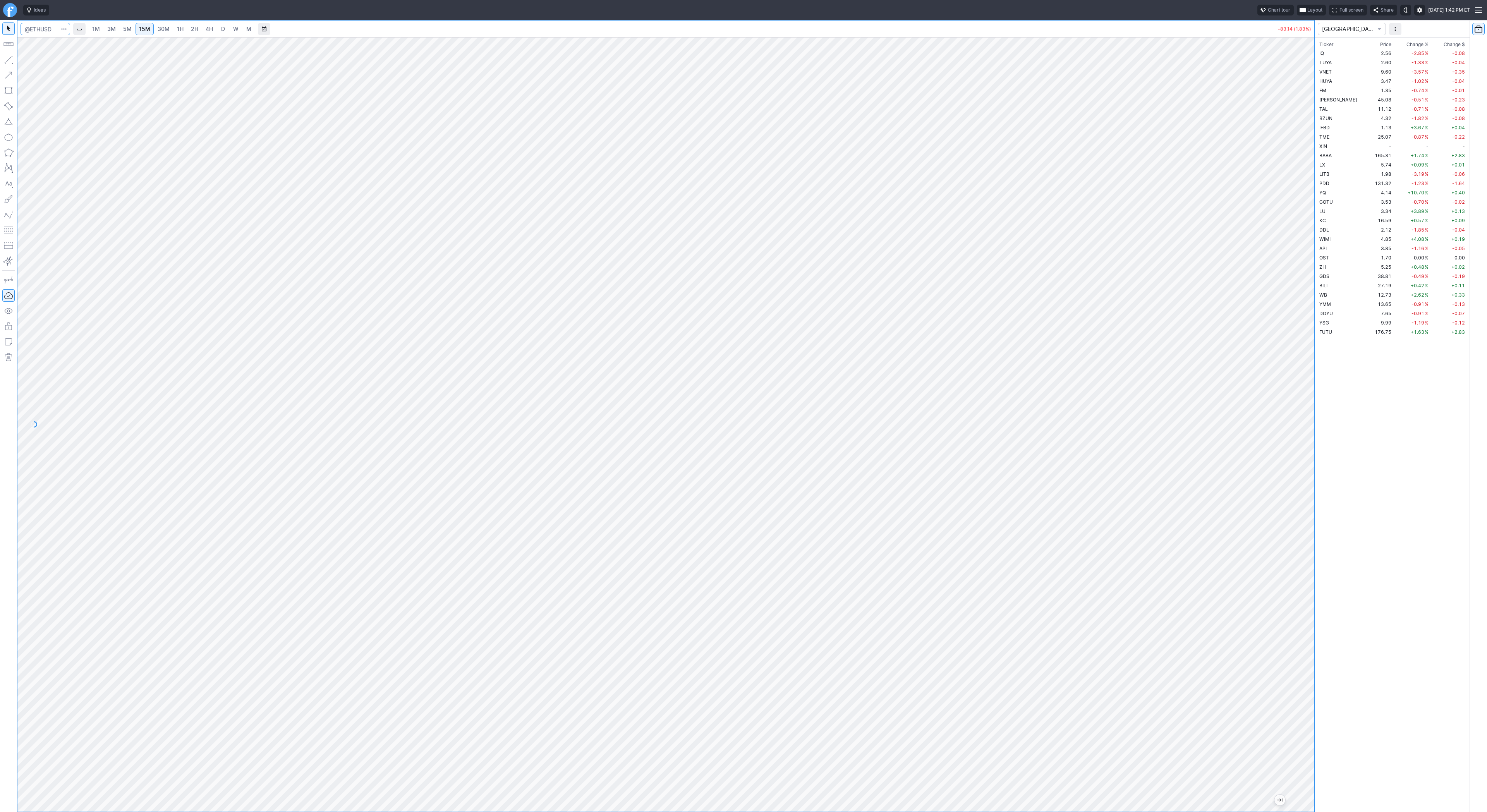
click at [42, 34] on input "Search" at bounding box center [45, 29] width 50 height 13
click at [109, 32] on span "3M" at bounding box center [111, 28] width 9 height 6
click at [177, 28] on span "1H" at bounding box center [180, 28] width 6 height 6
click at [31, 60] on span "Line" at bounding box center [45, 62] width 32 height 8
click at [36, 62] on span "Line" at bounding box center [45, 62] width 32 height 8
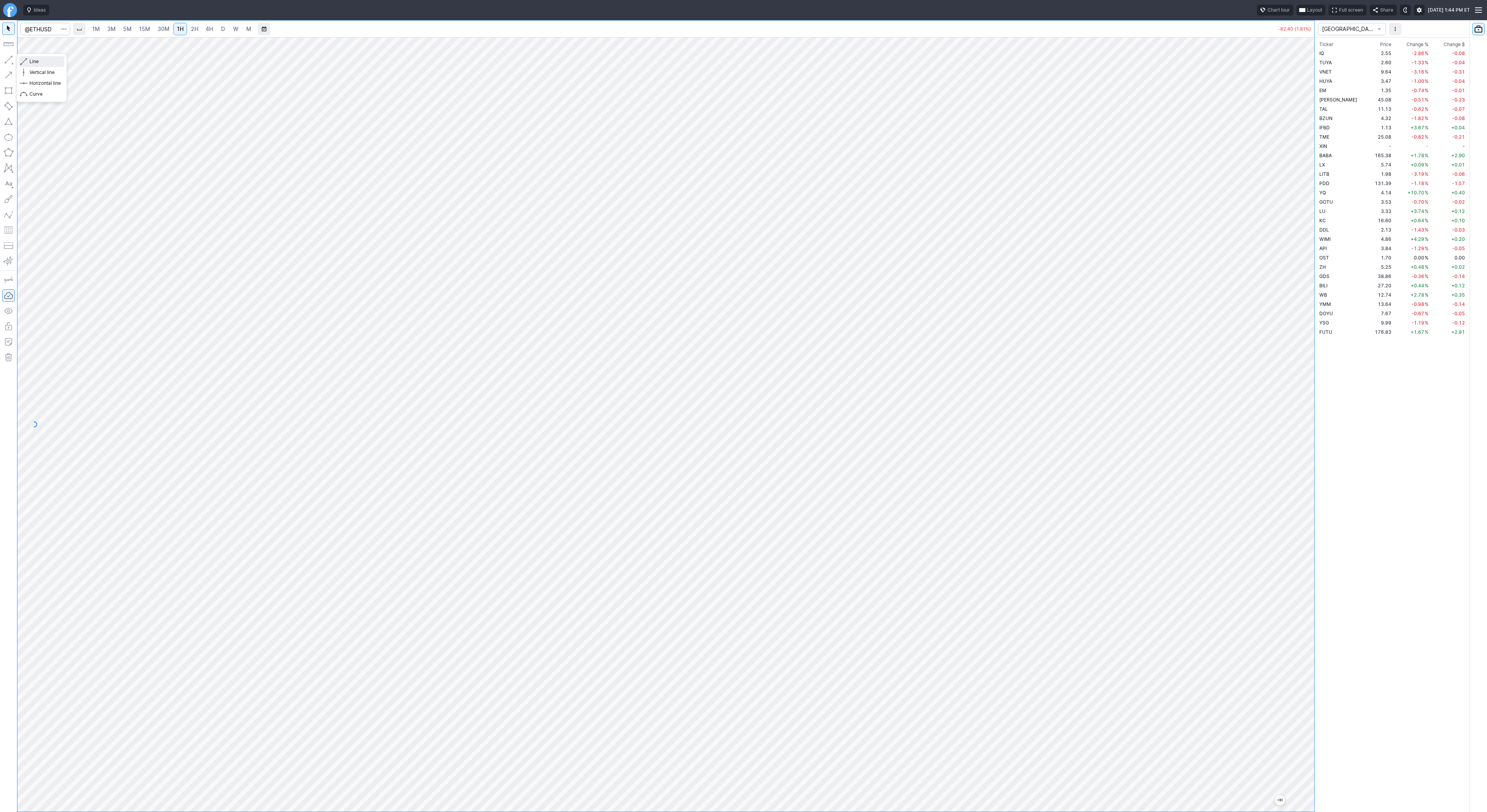
click at [43, 61] on span "Line" at bounding box center [45, 62] width 32 height 8
drag, startPoint x: 1304, startPoint y: 235, endPoint x: 1302, endPoint y: 162, distance: 73.0
click at [1302, 162] on div at bounding box center [1306, 423] width 17 height 755
click at [36, 58] on span "Line" at bounding box center [45, 62] width 32 height 8
click at [1287, 549] on div at bounding box center [665, 424] width 1297 height 774
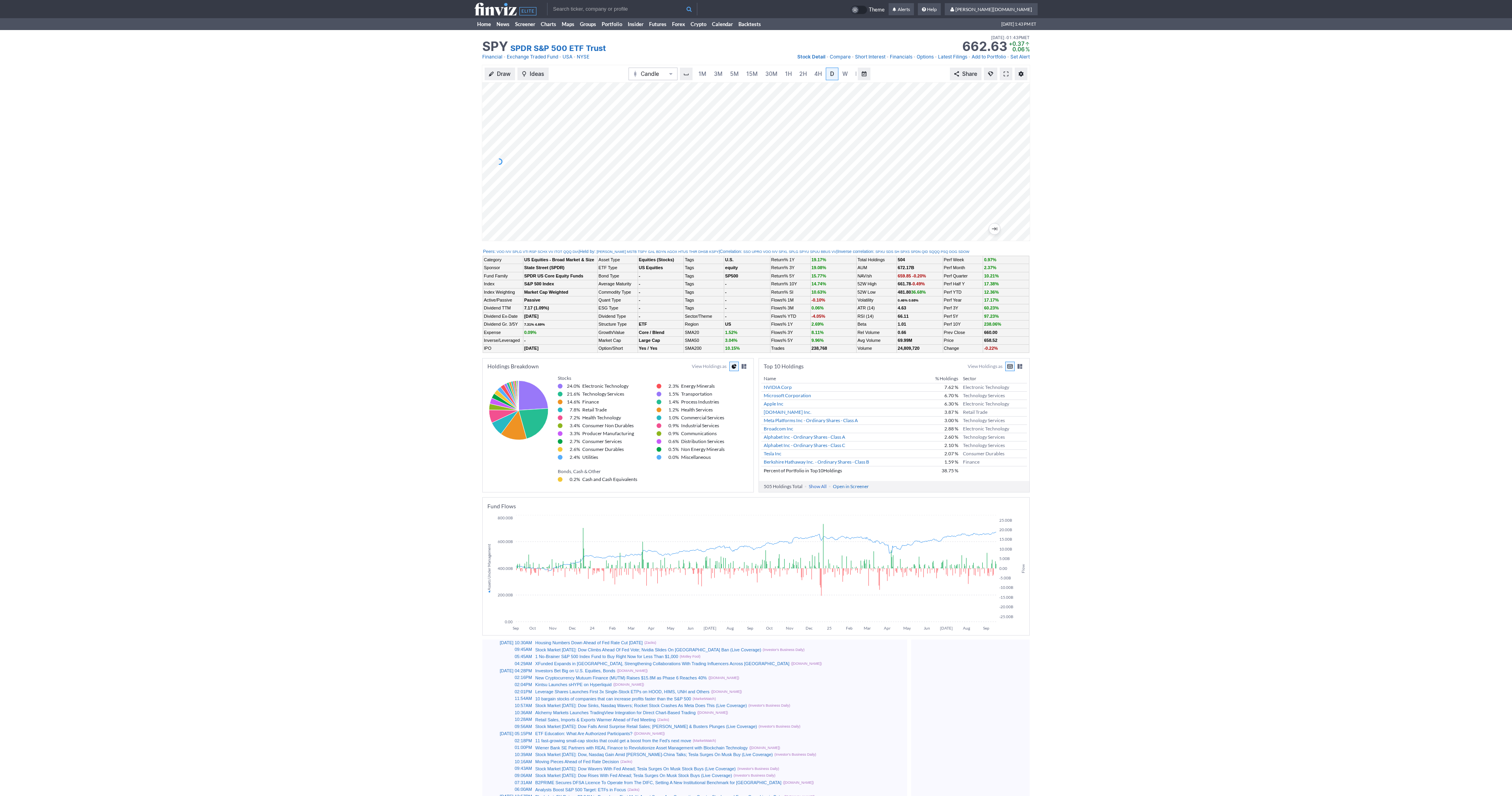
scroll to position [0, 8]
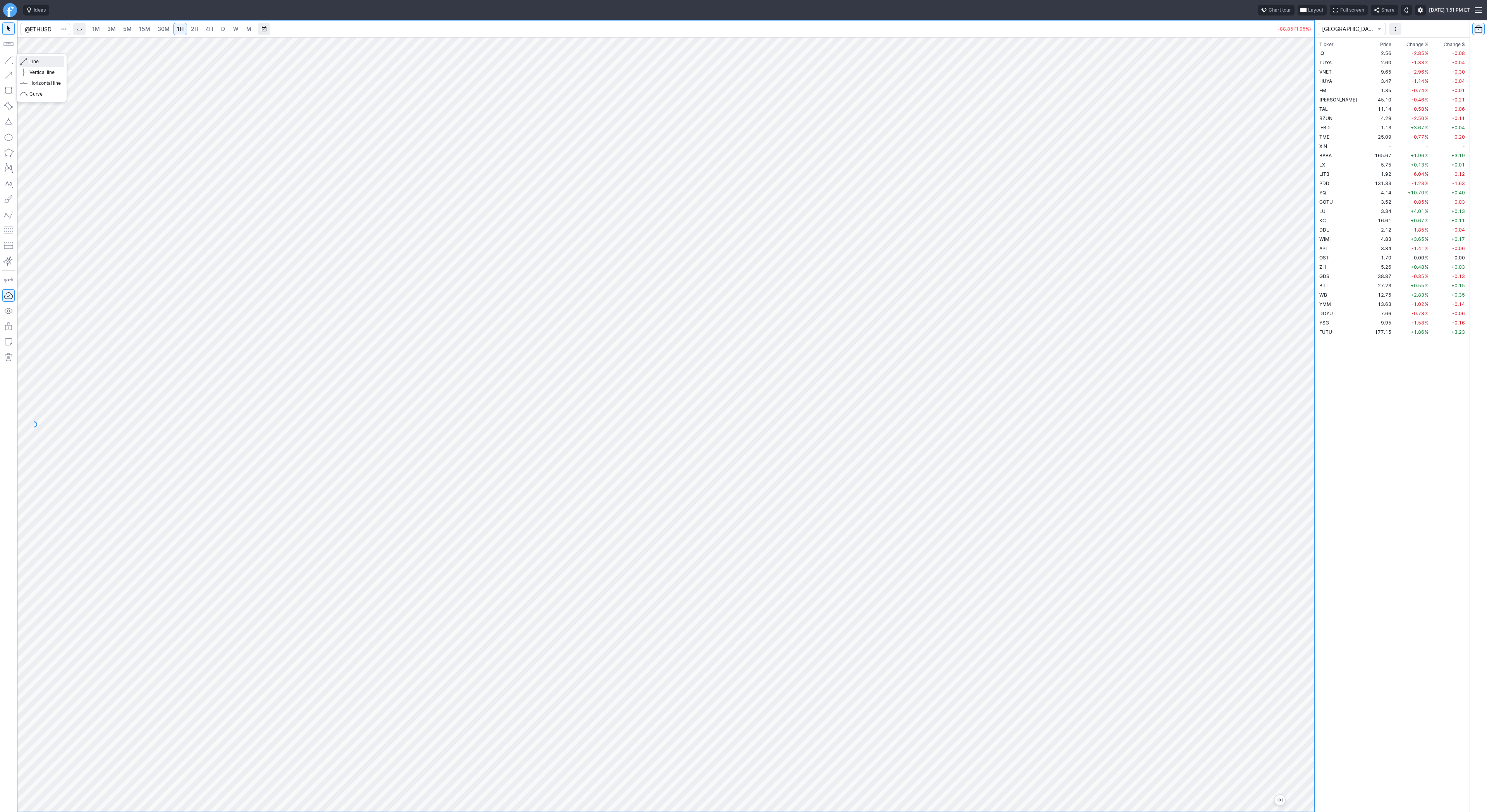
click at [35, 58] on span "Line" at bounding box center [45, 62] width 32 height 8
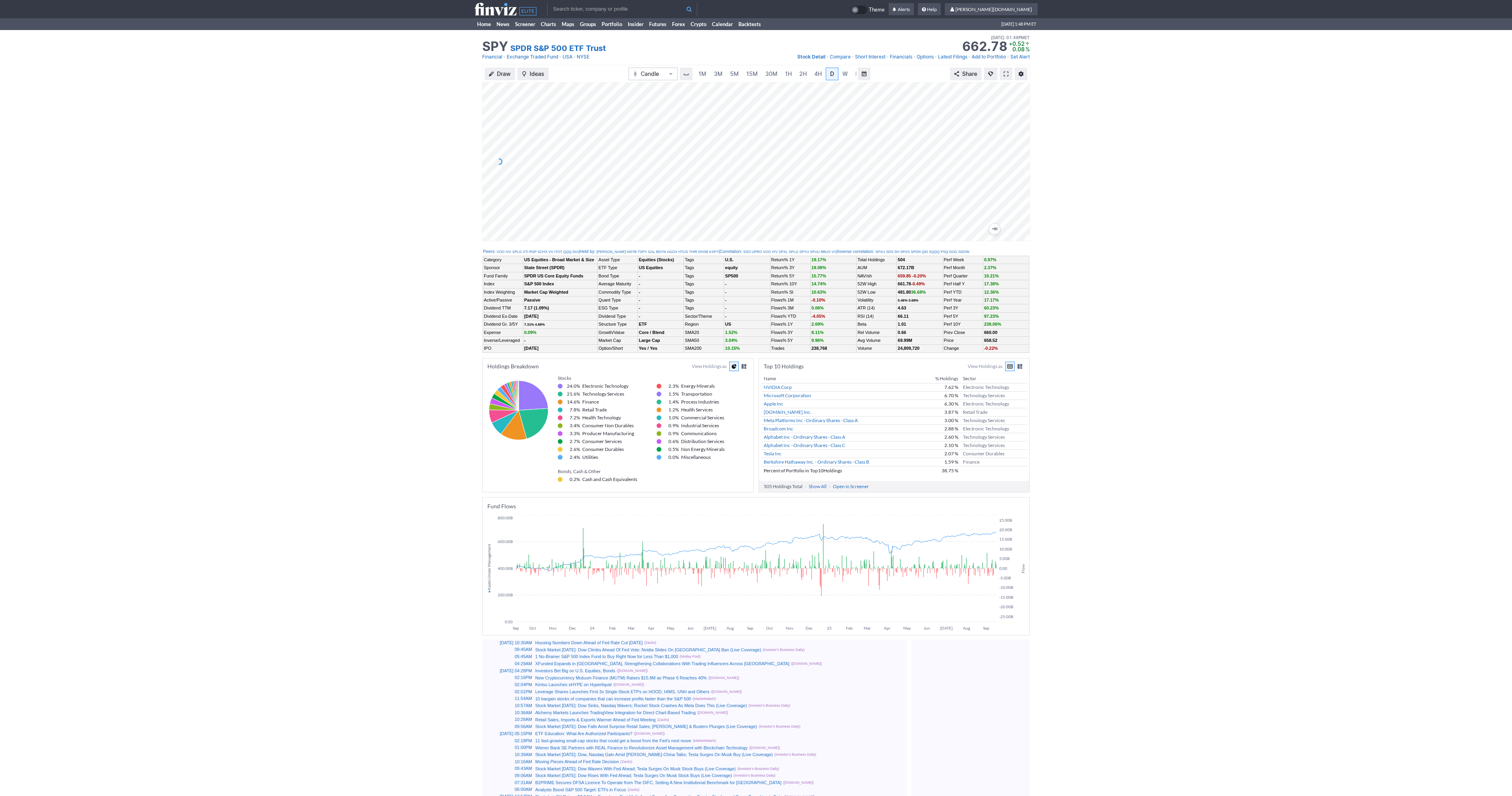
scroll to position [0, 8]
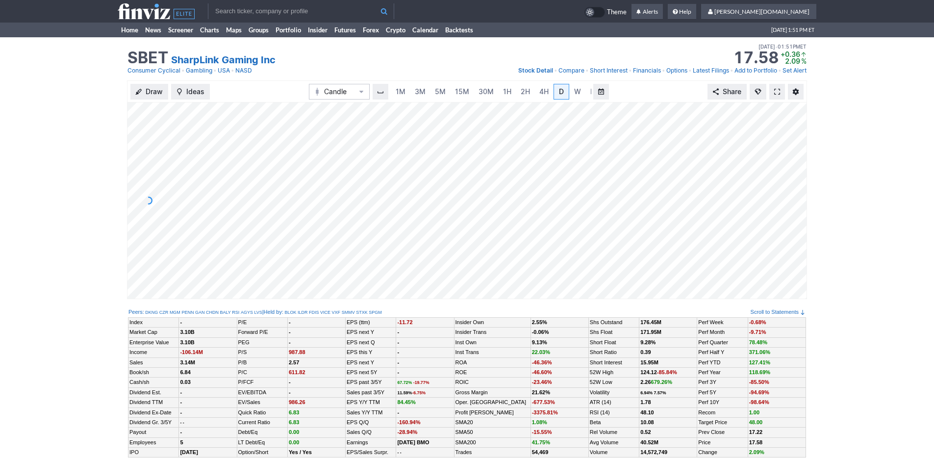
scroll to position [0, 10]
click at [126, 27] on link "Home" at bounding box center [130, 30] width 24 height 15
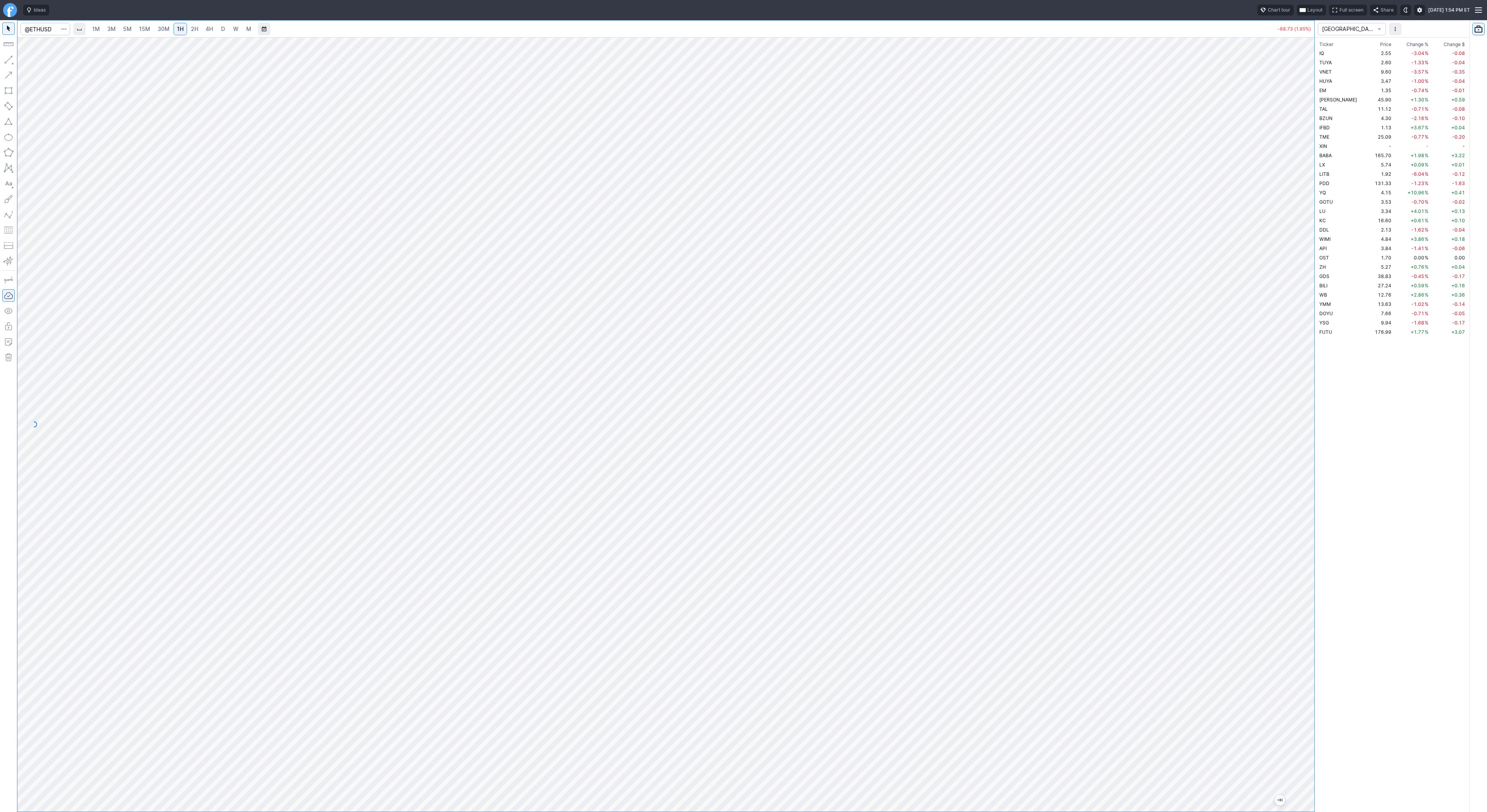
click at [114, 31] on span "3M" at bounding box center [111, 28] width 9 height 6
click at [126, 30] on span "5M" at bounding box center [127, 28] width 9 height 6
click at [146, 30] on span "15M" at bounding box center [145, 28] width 11 height 6
click at [163, 30] on span "30M" at bounding box center [163, 28] width 12 height 6
click at [183, 30] on link "1H" at bounding box center [180, 29] width 13 height 13
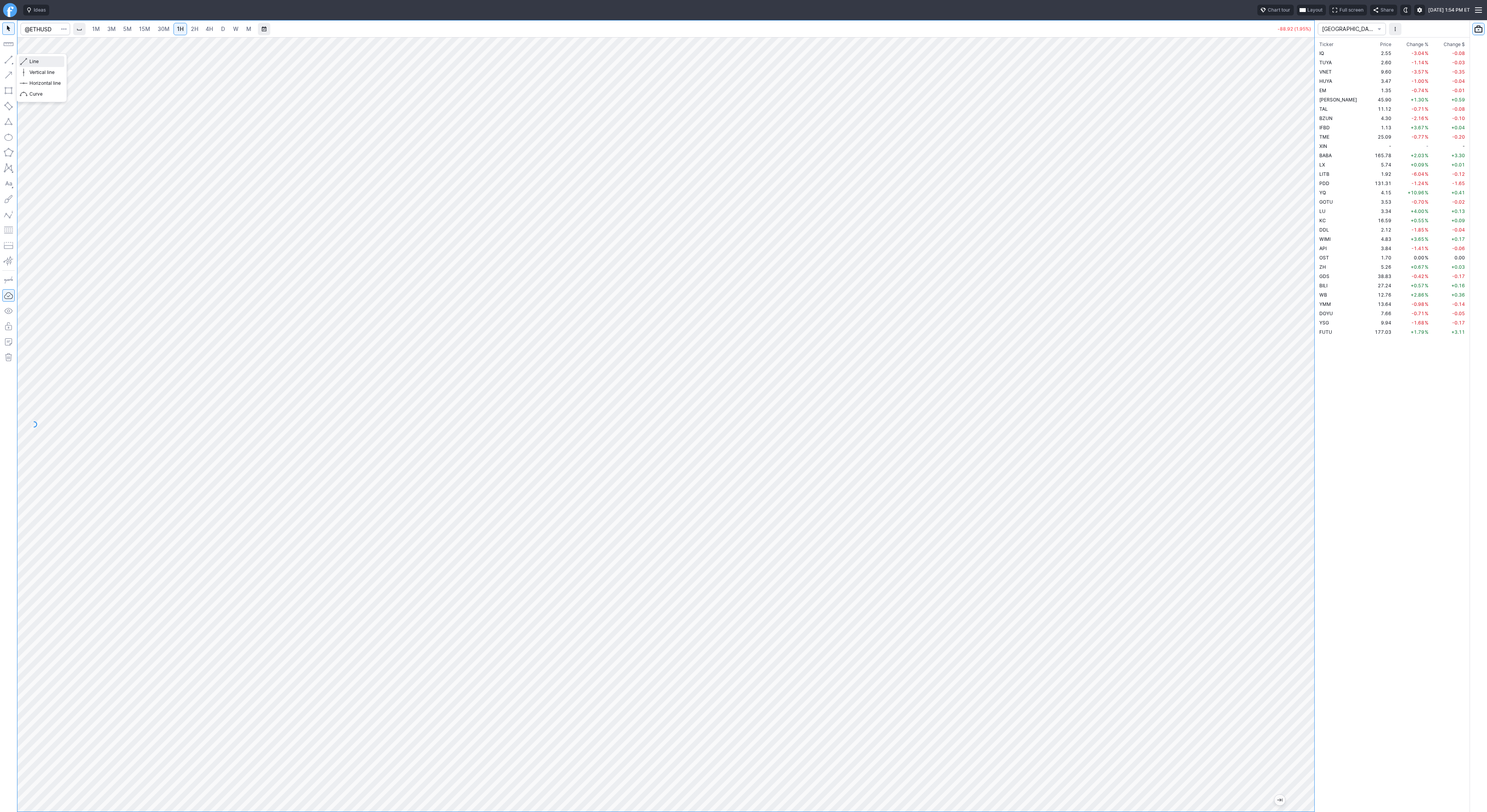
click at [36, 60] on span "Line" at bounding box center [45, 62] width 32 height 8
click at [107, 28] on span "3M" at bounding box center [111, 28] width 9 height 6
click at [151, 33] on link "15M" at bounding box center [145, 29] width 18 height 13
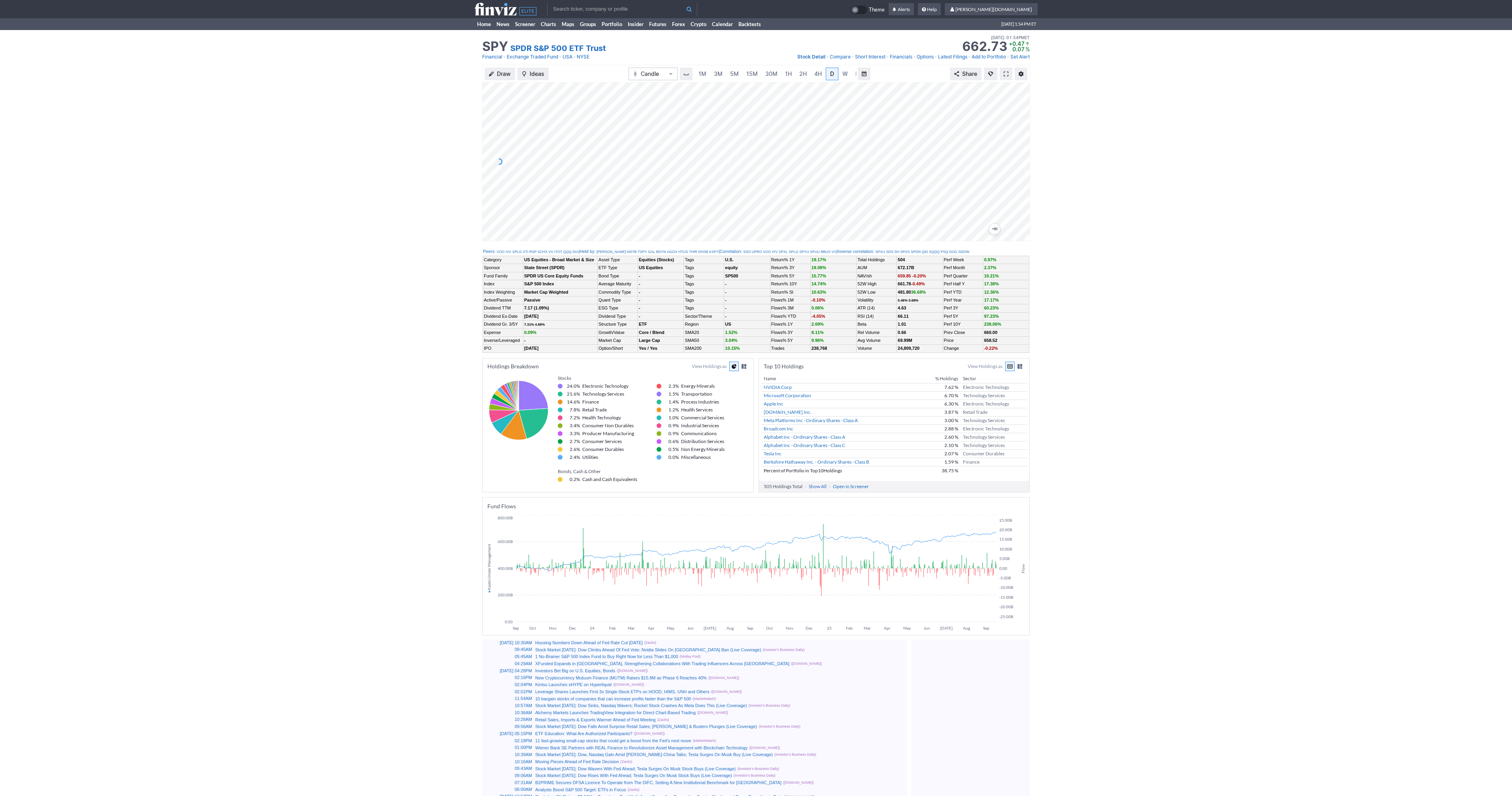
scroll to position [0, 8]
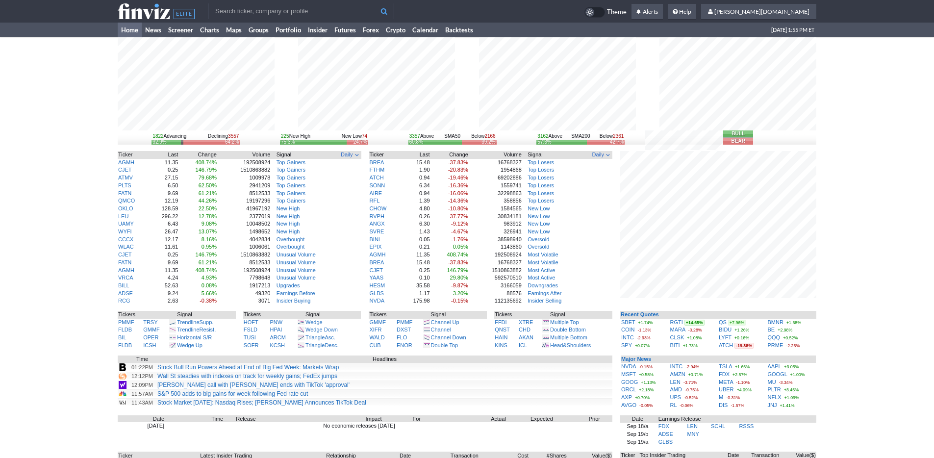
click at [822, 345] on div "1822 Advancing Declining 3557 32.9% 64.2% 225 New High New Low 74 75.3% 24.7% 3…" at bounding box center [467, 305] width 934 height 537
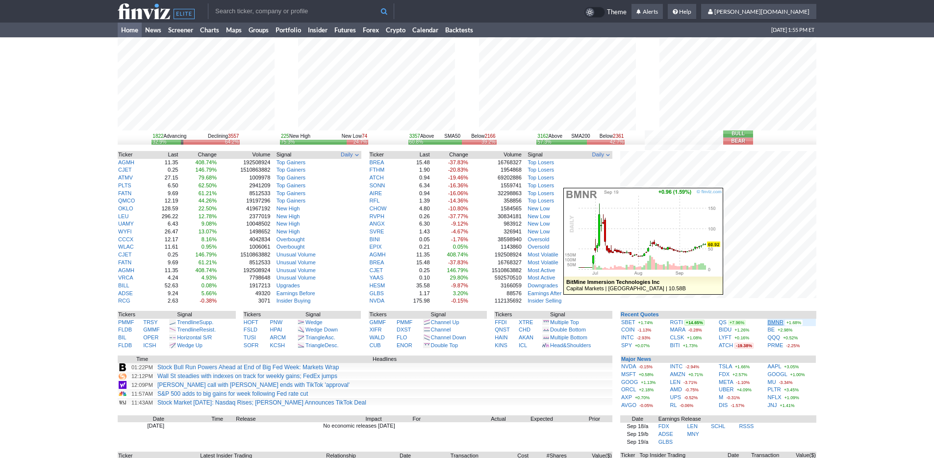
click at [773, 322] on link "BMNR" at bounding box center [775, 322] width 16 height 6
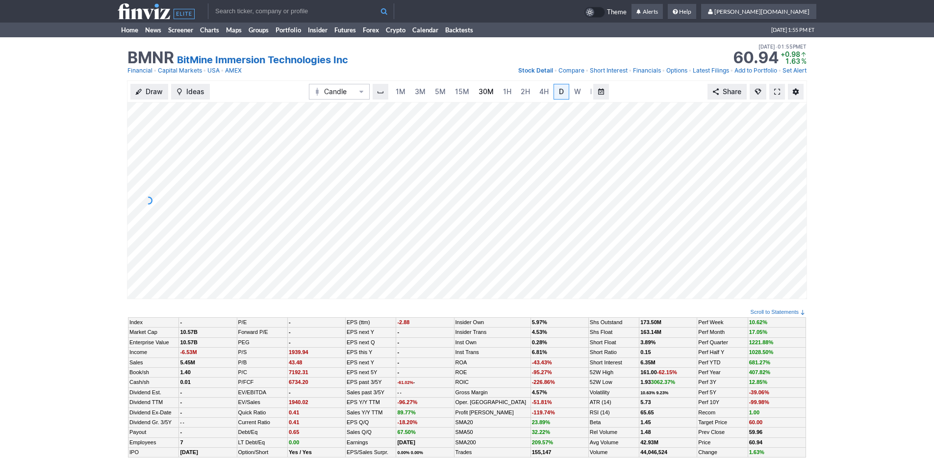
scroll to position [0, 10]
click at [426, 91] on span "5M" at bounding box center [430, 91] width 11 height 8
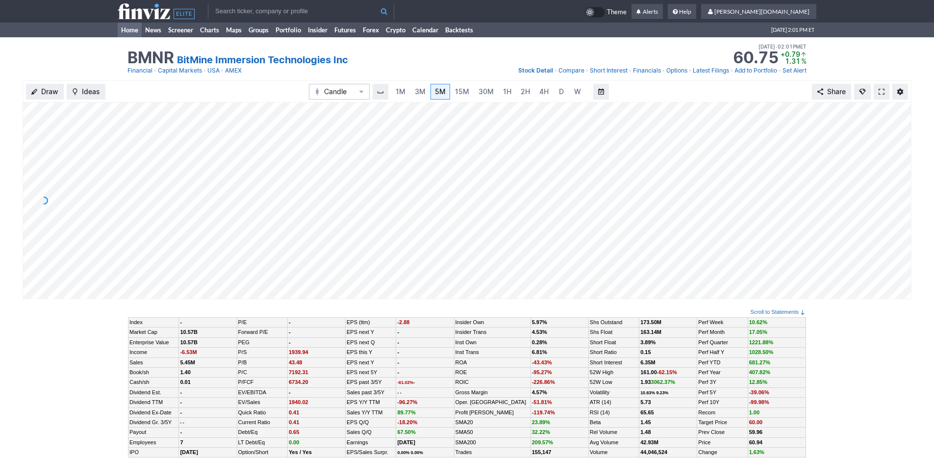
click at [128, 30] on link "Home" at bounding box center [130, 30] width 24 height 15
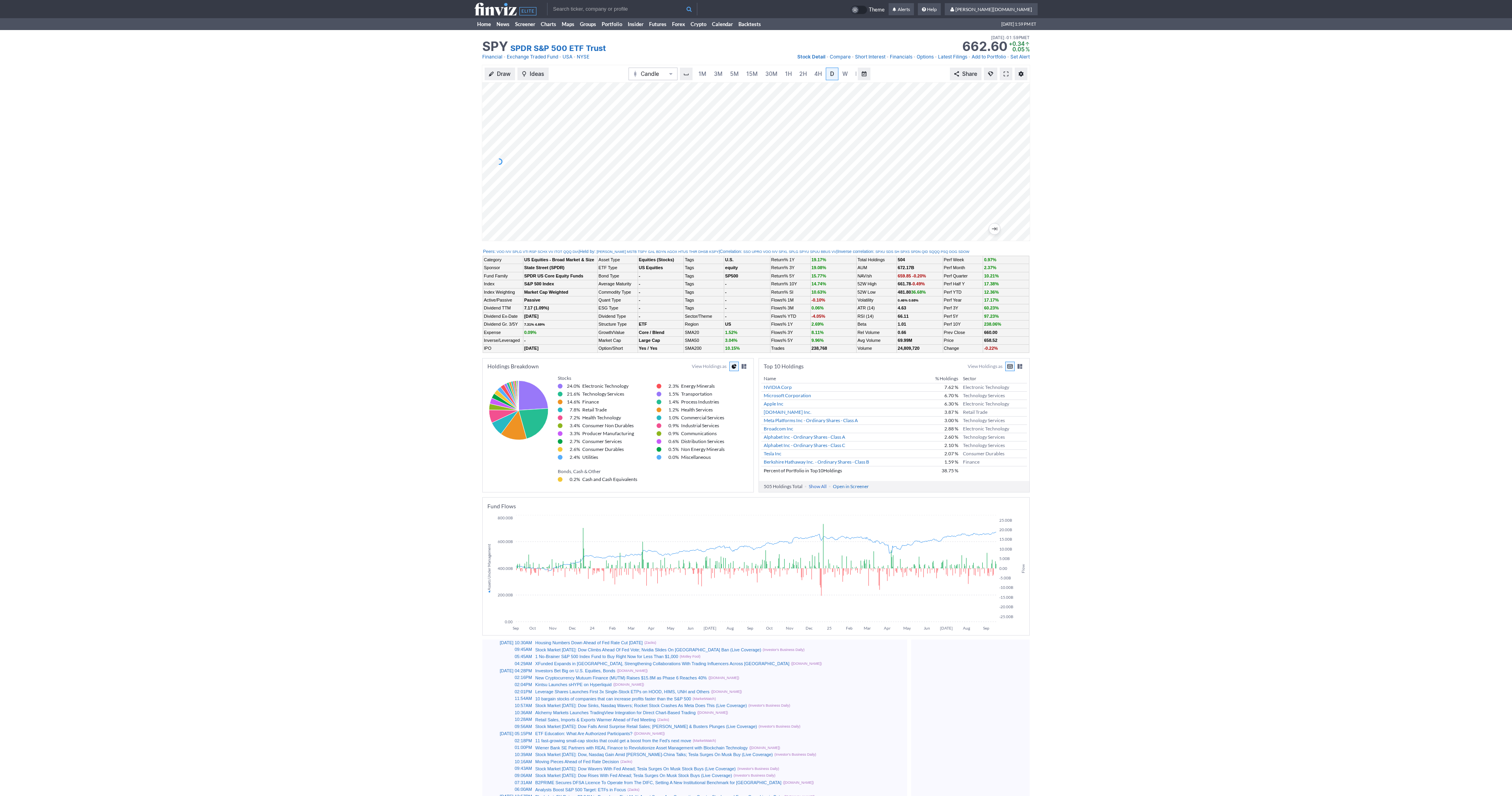
scroll to position [0, 8]
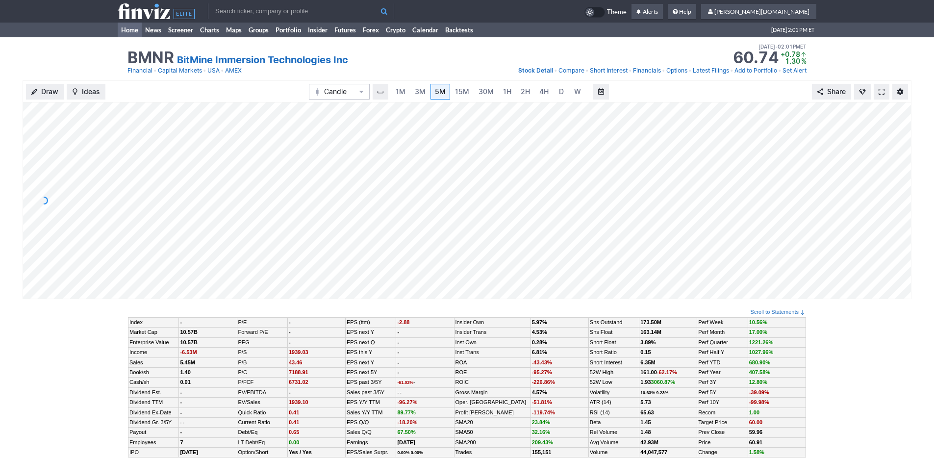
click at [127, 30] on link "Home" at bounding box center [130, 30] width 24 height 15
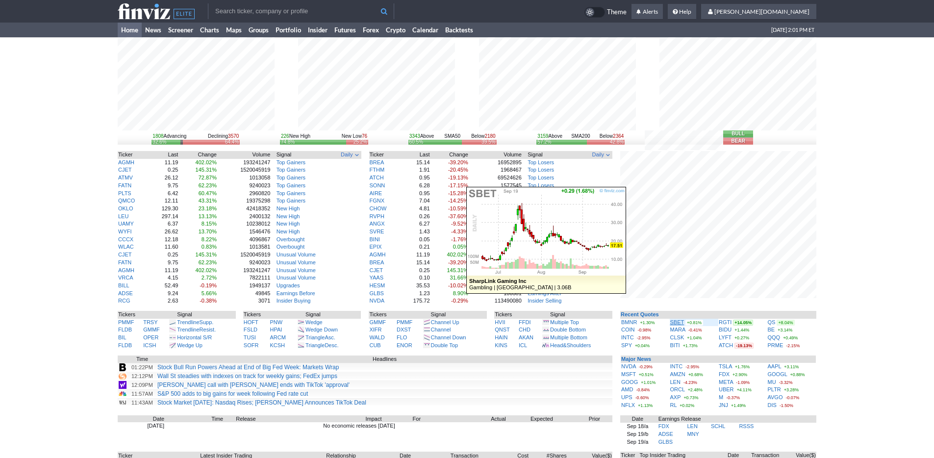
click at [676, 321] on link "SBET" at bounding box center [677, 322] width 14 height 6
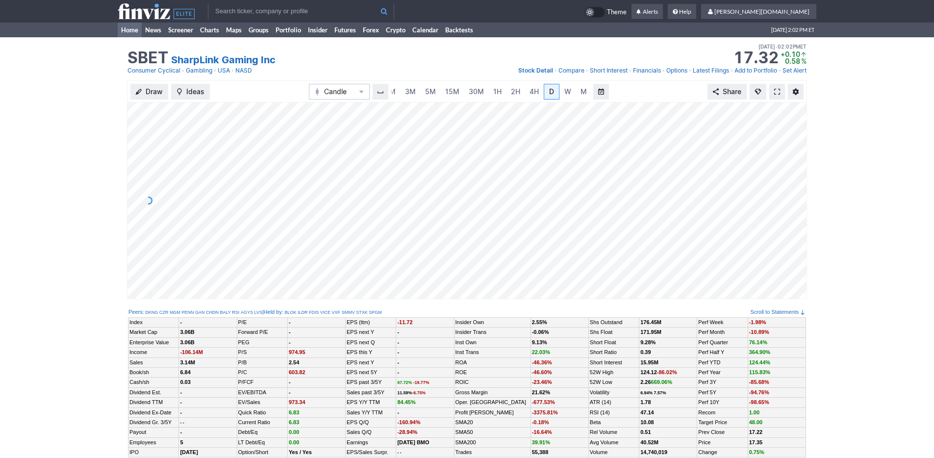
click at [128, 31] on link "Home" at bounding box center [130, 30] width 24 height 15
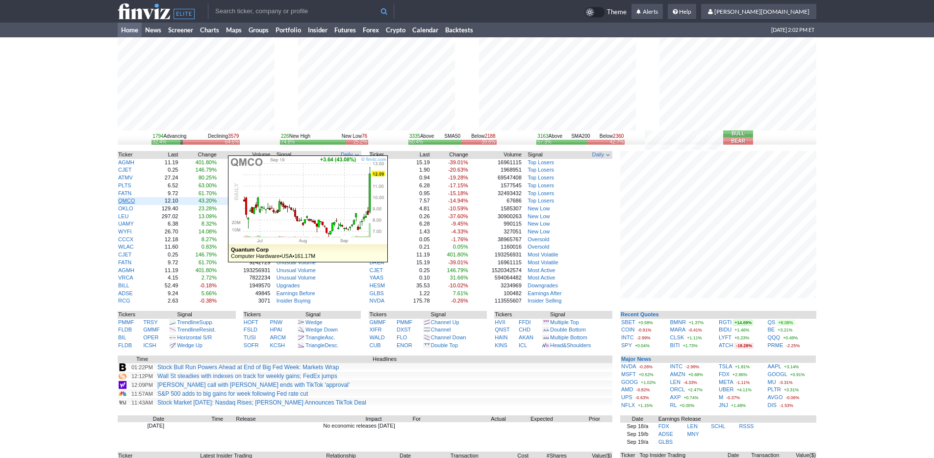
click at [130, 202] on link "QMCO" at bounding box center [126, 200] width 17 height 6
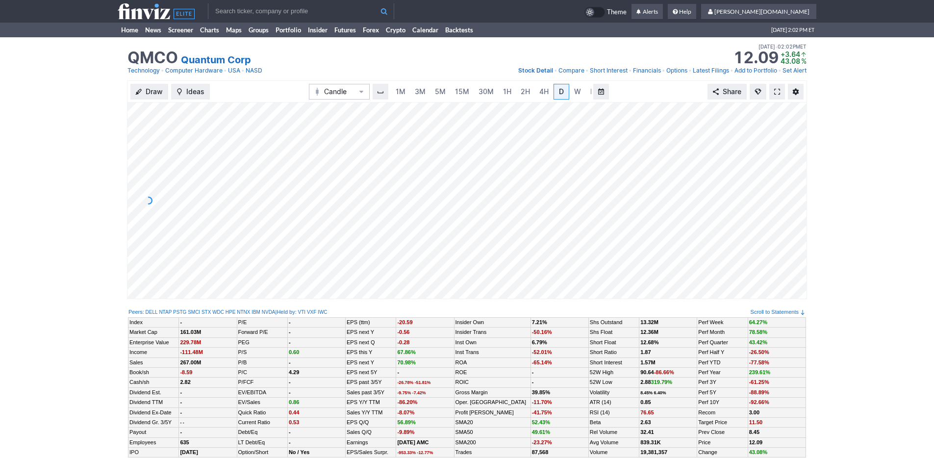
scroll to position [0, 10]
click at [126, 31] on link "Home" at bounding box center [130, 30] width 24 height 15
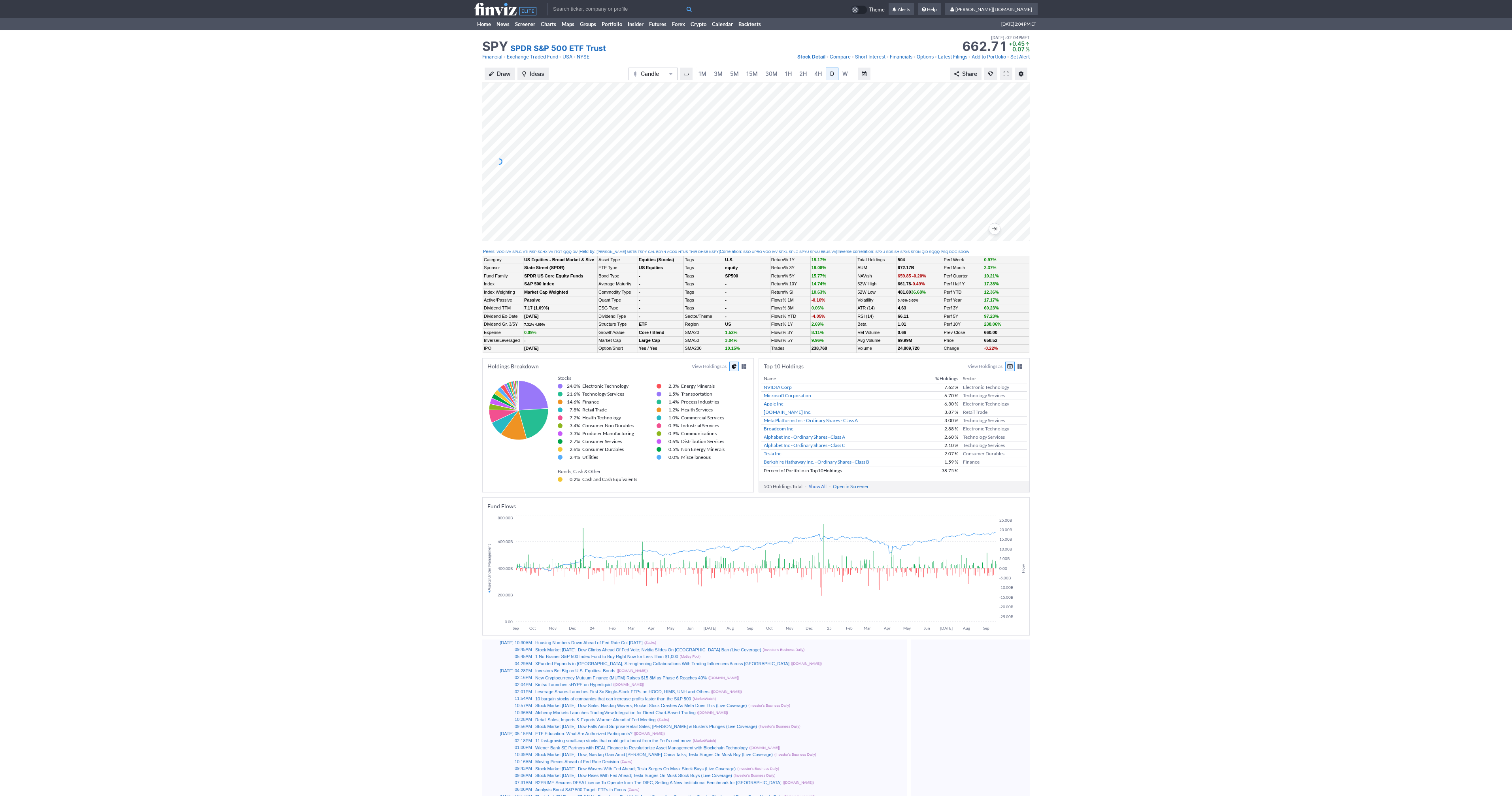
scroll to position [0, 8]
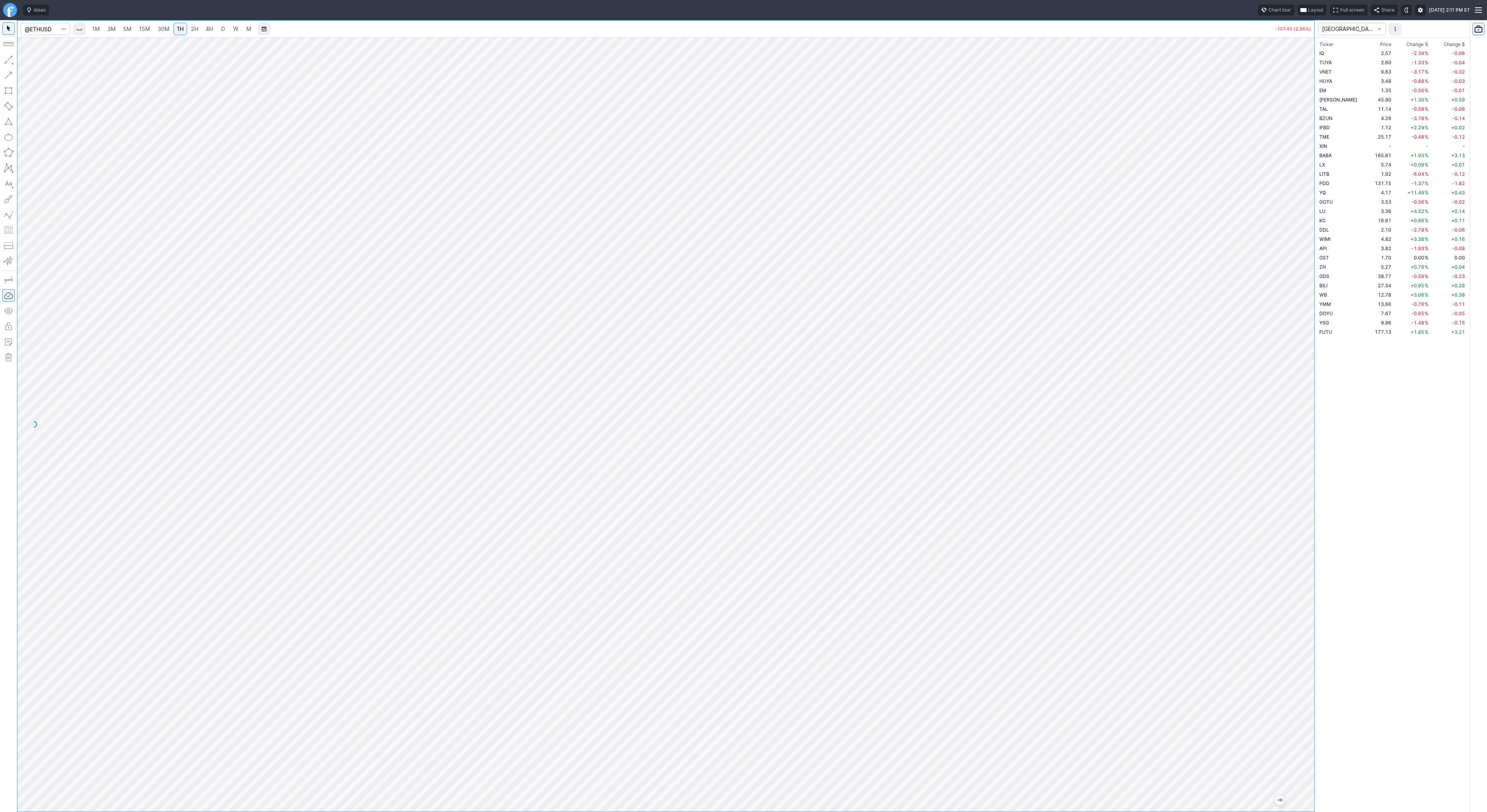
click at [126, 29] on span "5M" at bounding box center [127, 28] width 9 height 6
click at [112, 29] on span "3M" at bounding box center [111, 28] width 9 height 6
click at [136, 33] on link "15M" at bounding box center [145, 29] width 18 height 13
click at [6, 58] on button "button" at bounding box center [9, 60] width 13 height 13
click at [38, 62] on span "Line" at bounding box center [45, 62] width 32 height 8
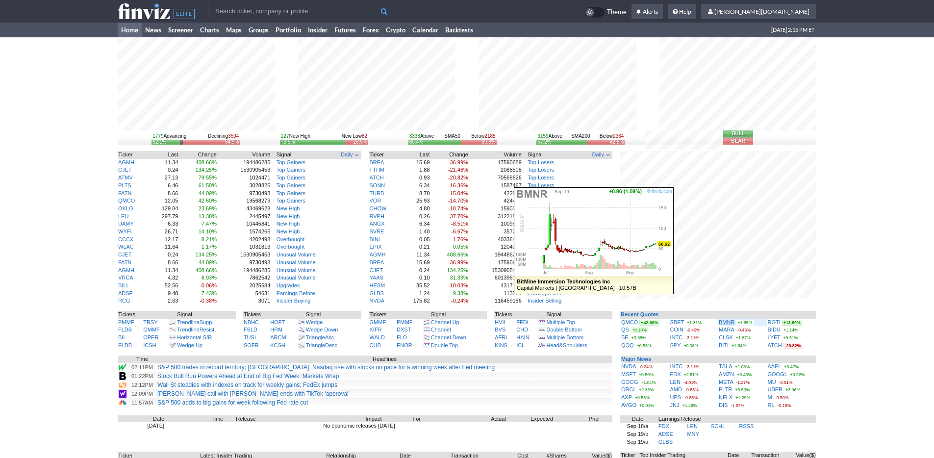
click at [724, 322] on link "BMNR" at bounding box center [726, 322] width 16 height 6
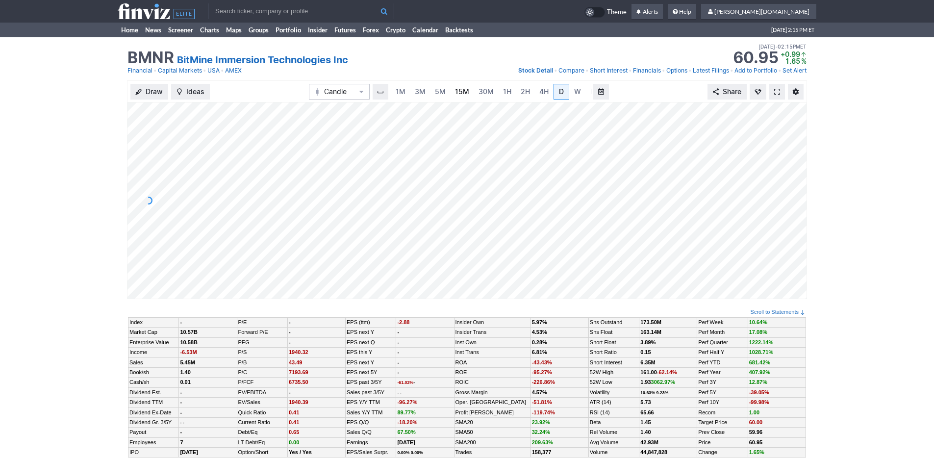
scroll to position [0, 10]
click at [411, 93] on span "3M" at bounding box center [410, 91] width 11 height 8
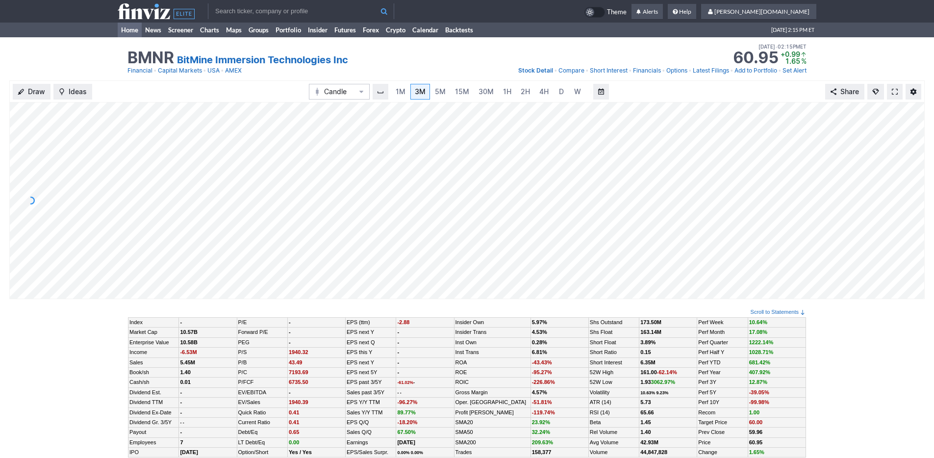
click at [128, 33] on link "Home" at bounding box center [130, 30] width 24 height 15
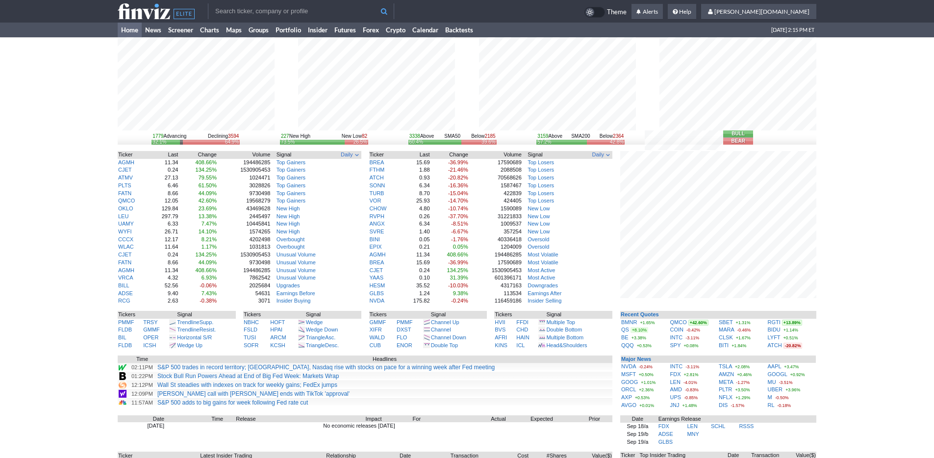
click at [295, 7] on input "text" at bounding box center [301, 11] width 186 height 16
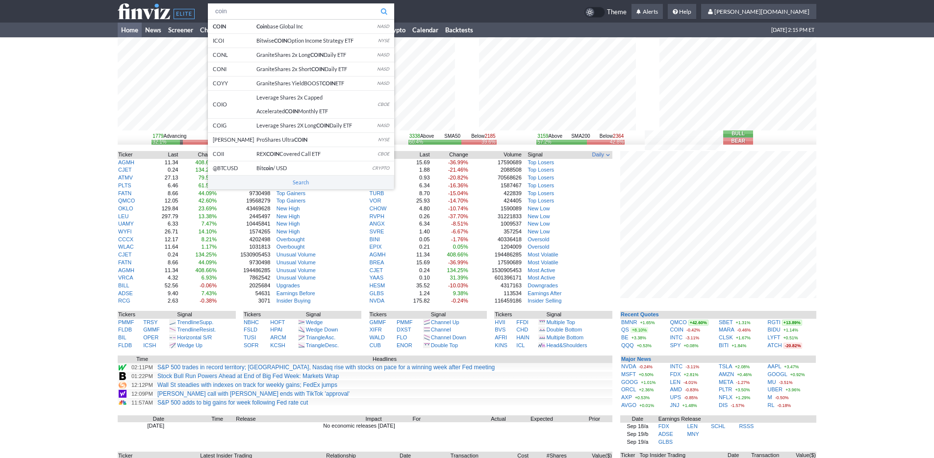
type input "coin"
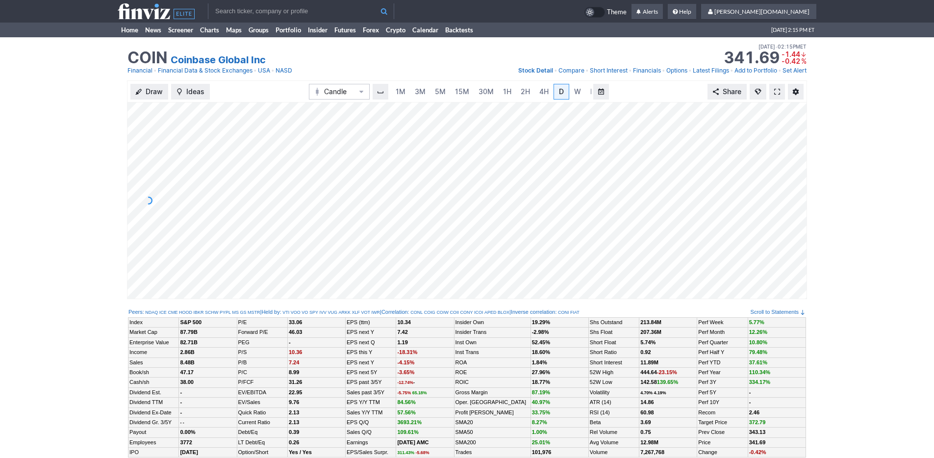
scroll to position [0, 10]
click at [410, 87] on span "3M" at bounding box center [410, 92] width 11 height 10
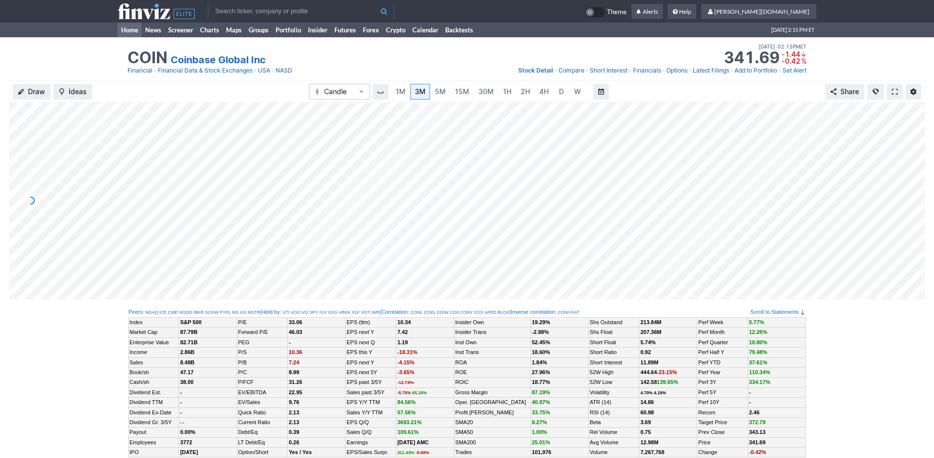
click at [126, 32] on link "Home" at bounding box center [130, 30] width 24 height 15
